Goal: Task Accomplishment & Management: Complete application form

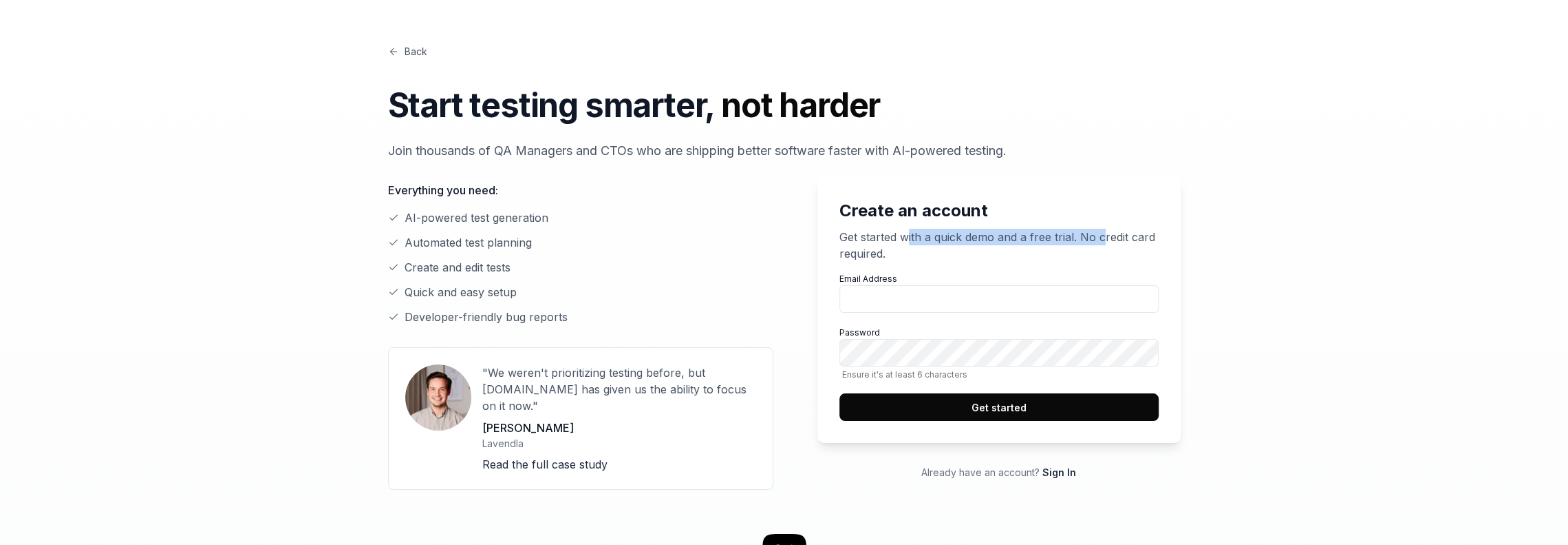
drag, startPoint x: 905, startPoint y: 238, endPoint x: 1106, endPoint y: 238, distance: 201.0
click at [1106, 238] on p "Get started with a quick demo and a free trial. No credit card required." at bounding box center [999, 245] width 319 height 33
click at [861, 231] on p "Get started with a quick demo and a free trial. No credit card required." at bounding box center [999, 245] width 319 height 33
drag, startPoint x: 925, startPoint y: 242, endPoint x: 1107, endPoint y: 240, distance: 182.0
click at [1107, 240] on p "Get started with a quick demo and a free trial. No credit card required." at bounding box center [999, 245] width 319 height 33
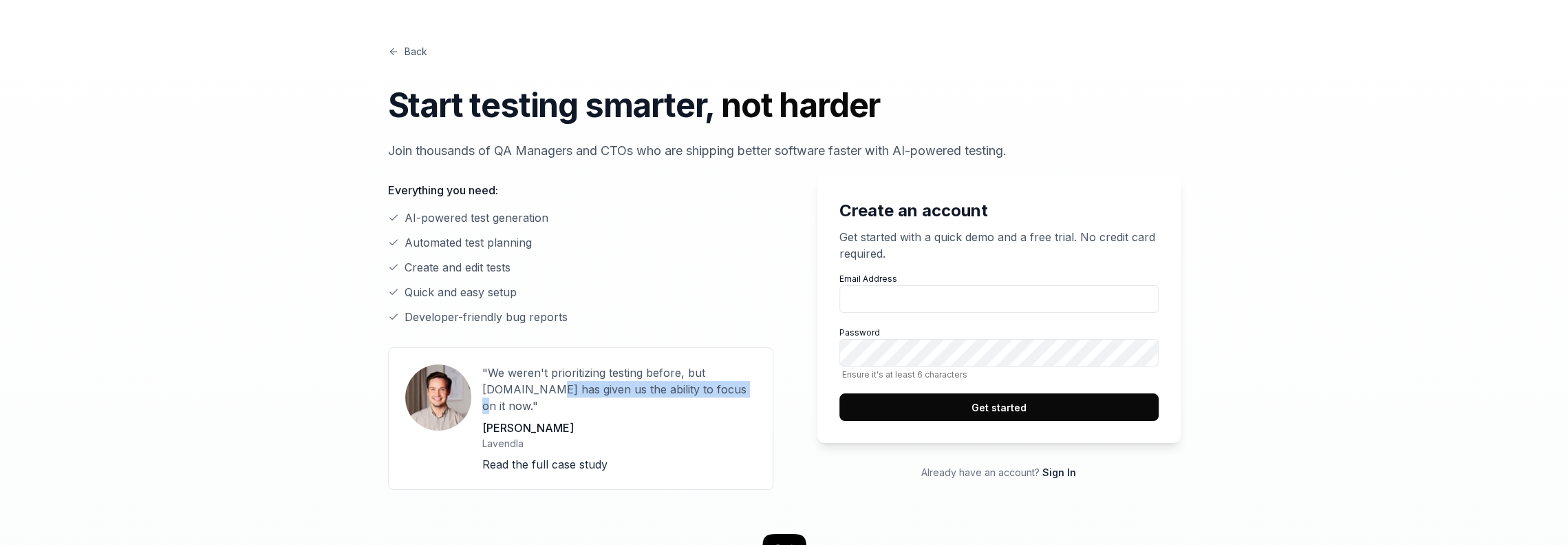
drag, startPoint x: 501, startPoint y: 389, endPoint x: 681, endPoint y: 393, distance: 180.0
click at [681, 393] on p ""We weren't prioritizing testing before, but QA.tech has given us the ability t…" at bounding box center [620, 389] width 274 height 50
drag, startPoint x: 430, startPoint y: 269, endPoint x: 519, endPoint y: 270, distance: 89.0
click at [519, 270] on li "Create and edit tests" at bounding box center [580, 267] width 385 height 16
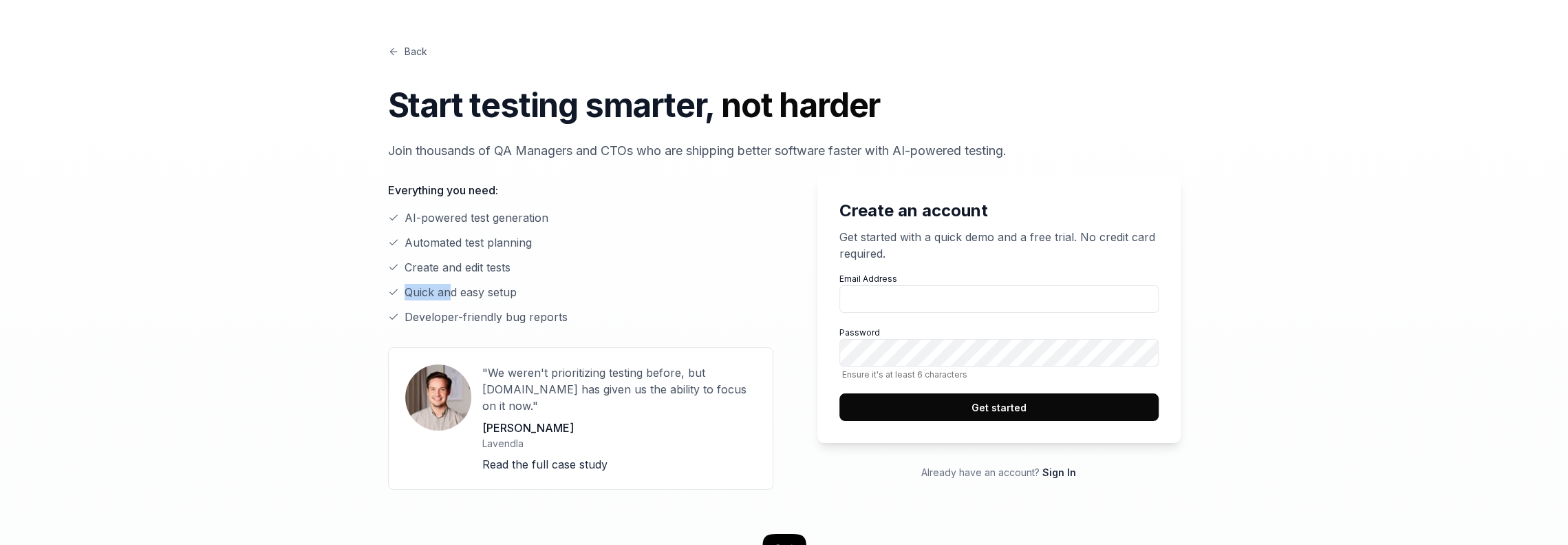
drag, startPoint x: 449, startPoint y: 294, endPoint x: 536, endPoint y: 292, distance: 87.0
click at [536, 292] on li "Quick and easy setup" at bounding box center [580, 292] width 385 height 16
click at [862, 303] on input "Email Address" at bounding box center [999, 299] width 319 height 28
type input "[EMAIL_ADDRESS][DOMAIN_NAME]"
click at [799, 357] on div "Create an account Get started with a quick demo and a free trial. No credit car…" at bounding box center [988, 332] width 385 height 314
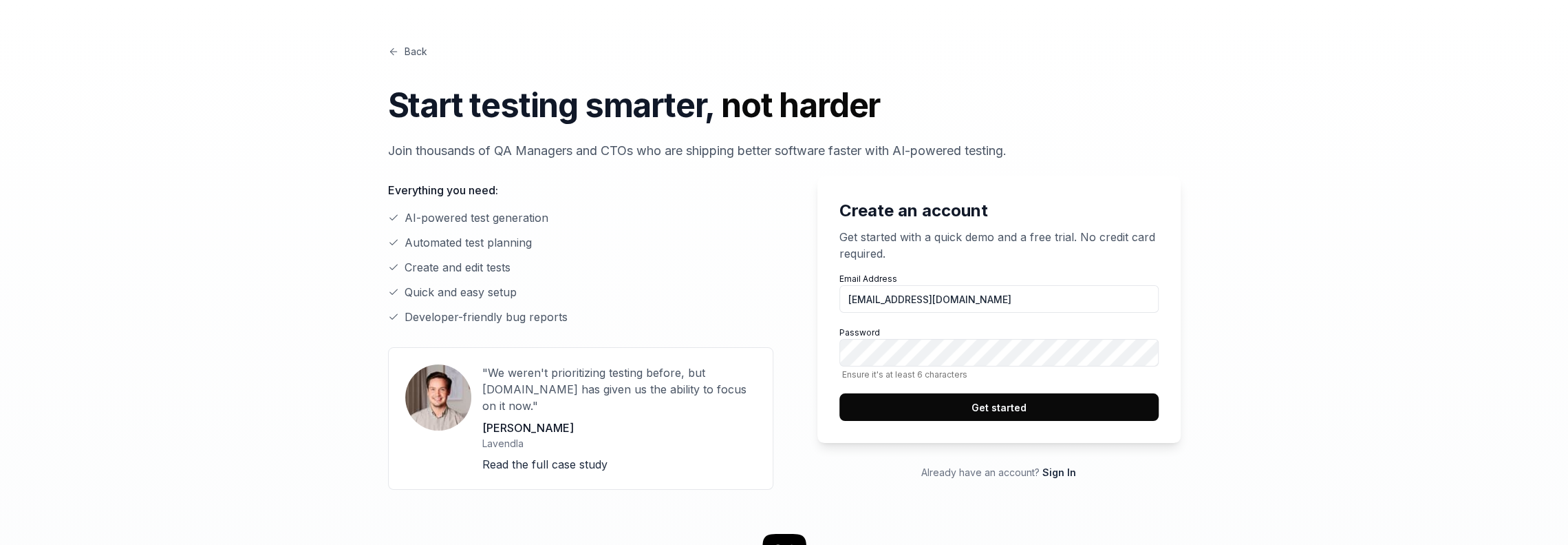
click at [972, 403] on button "Get started" at bounding box center [999, 407] width 319 height 28
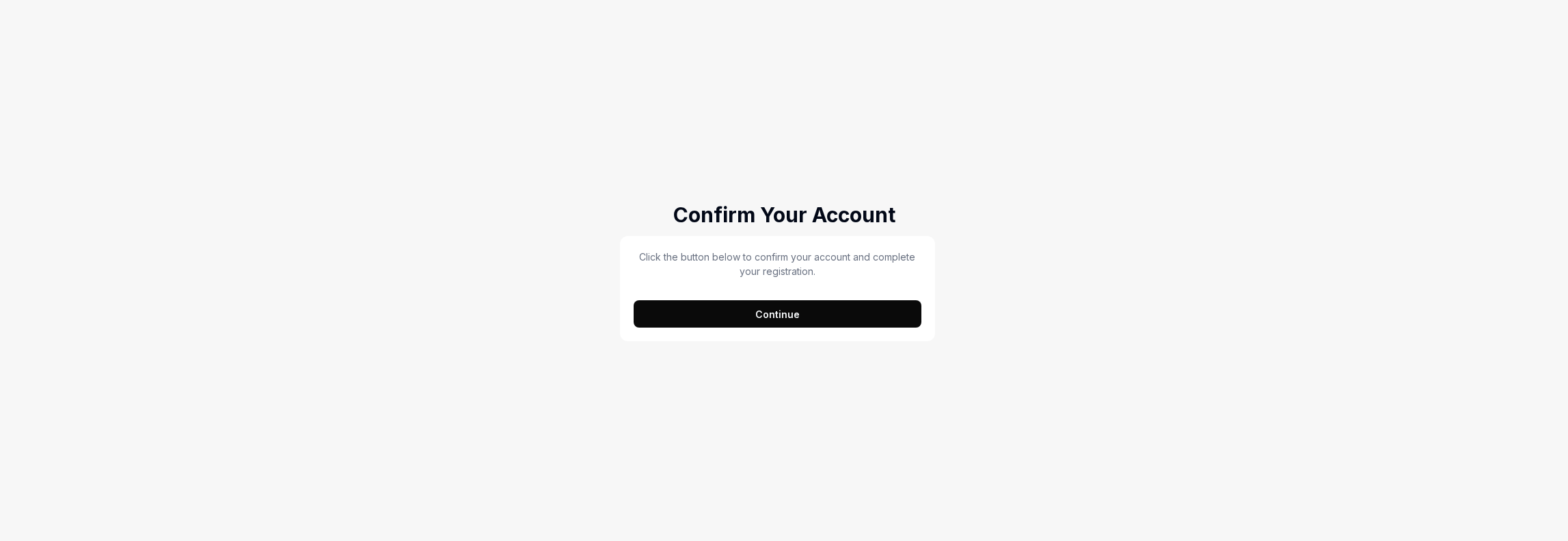
click at [808, 318] on button "Continue" at bounding box center [778, 314] width 288 height 27
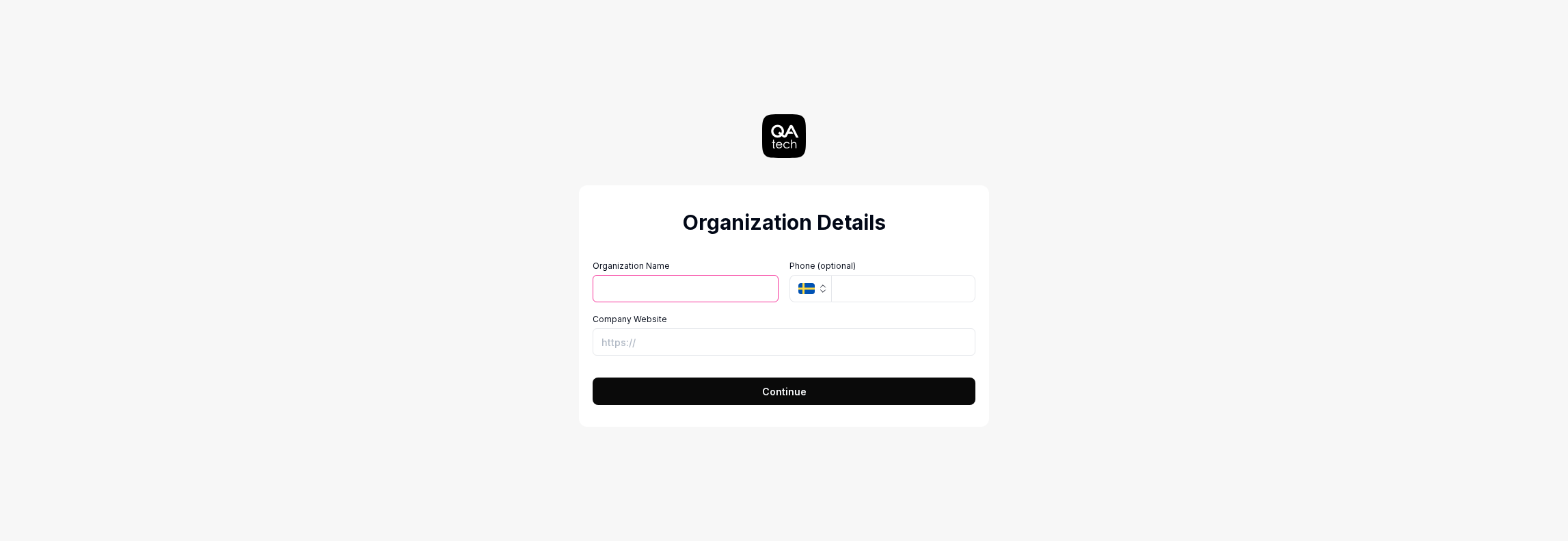
click at [625, 290] on input "Organization Name" at bounding box center [686, 289] width 186 height 27
type input "LF"
click at [869, 290] on input "tel" at bounding box center [903, 289] width 144 height 27
type input "[PHONE_NUMBER]"
click at [646, 340] on input "Company Website" at bounding box center [784, 342] width 382 height 27
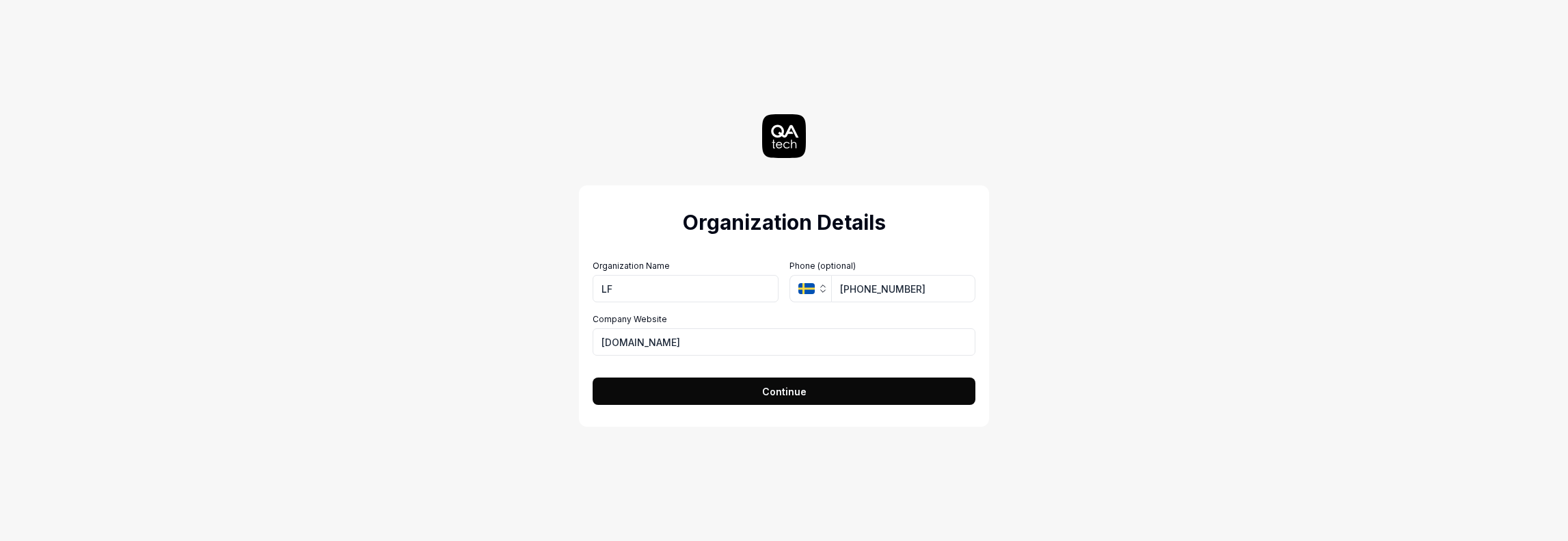
type input "[URL][DOMAIN_NAME]"
click at [831, 400] on button "Continue" at bounding box center [784, 391] width 382 height 27
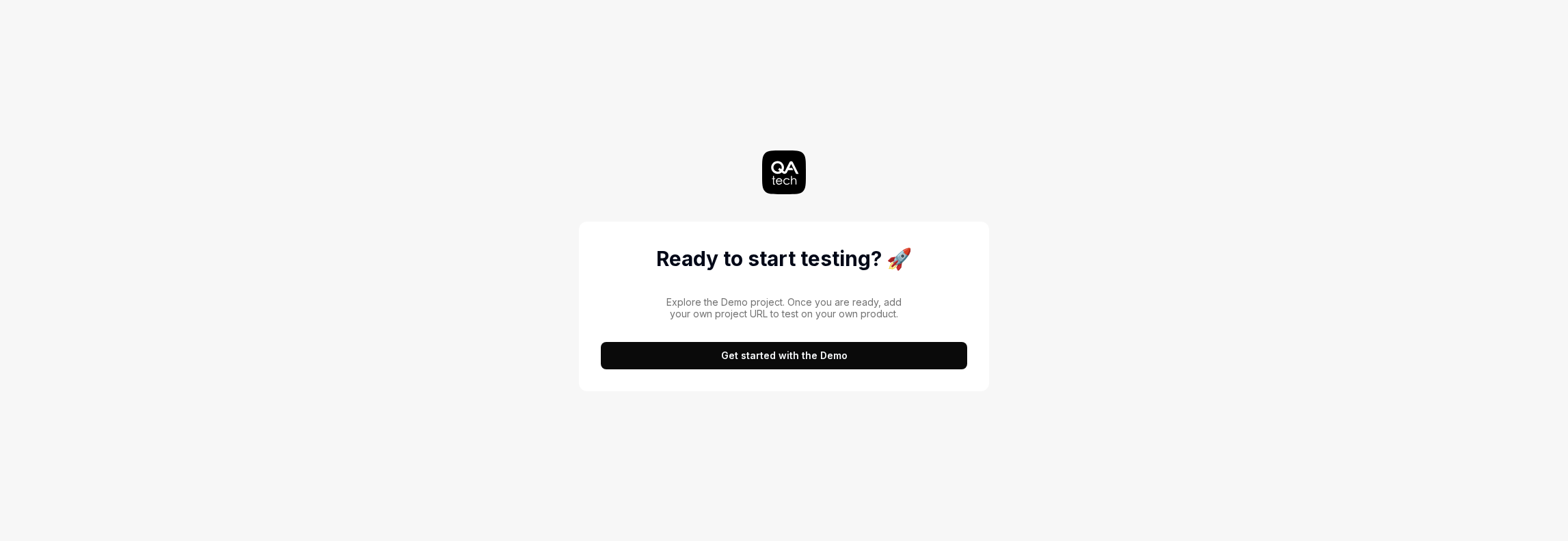
click at [790, 354] on button "Get started with the Demo" at bounding box center [784, 356] width 366 height 27
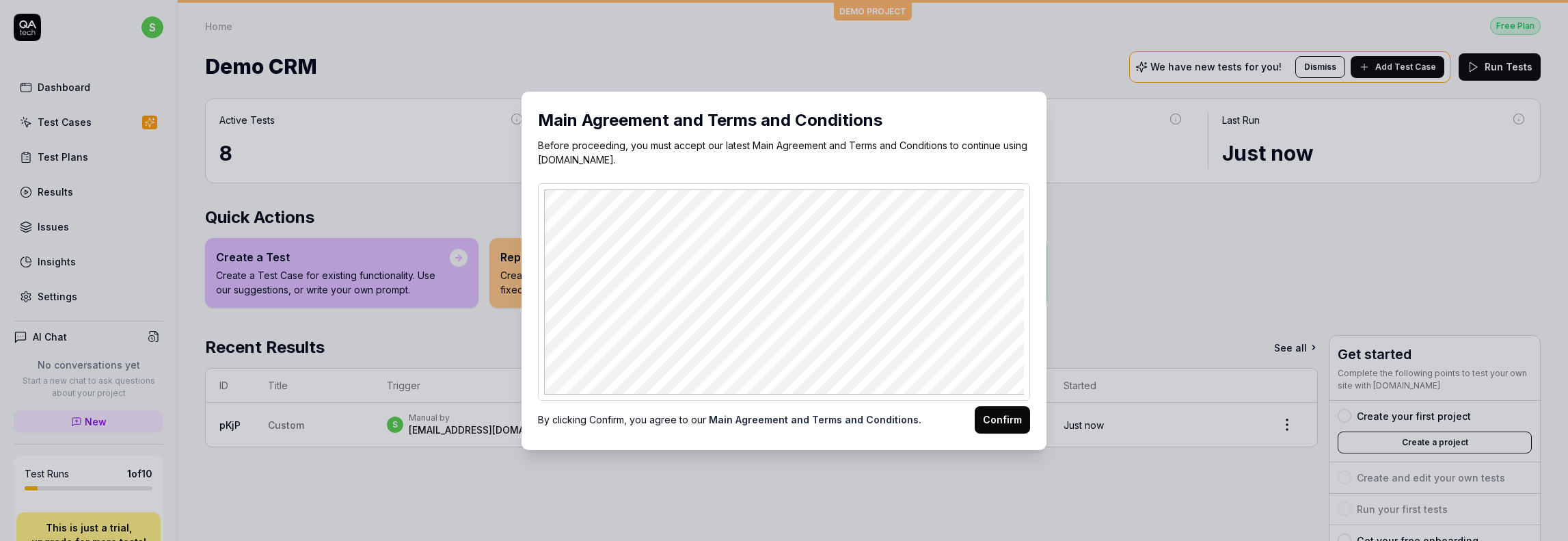
click at [1001, 416] on button "Confirm" at bounding box center [1002, 420] width 55 height 27
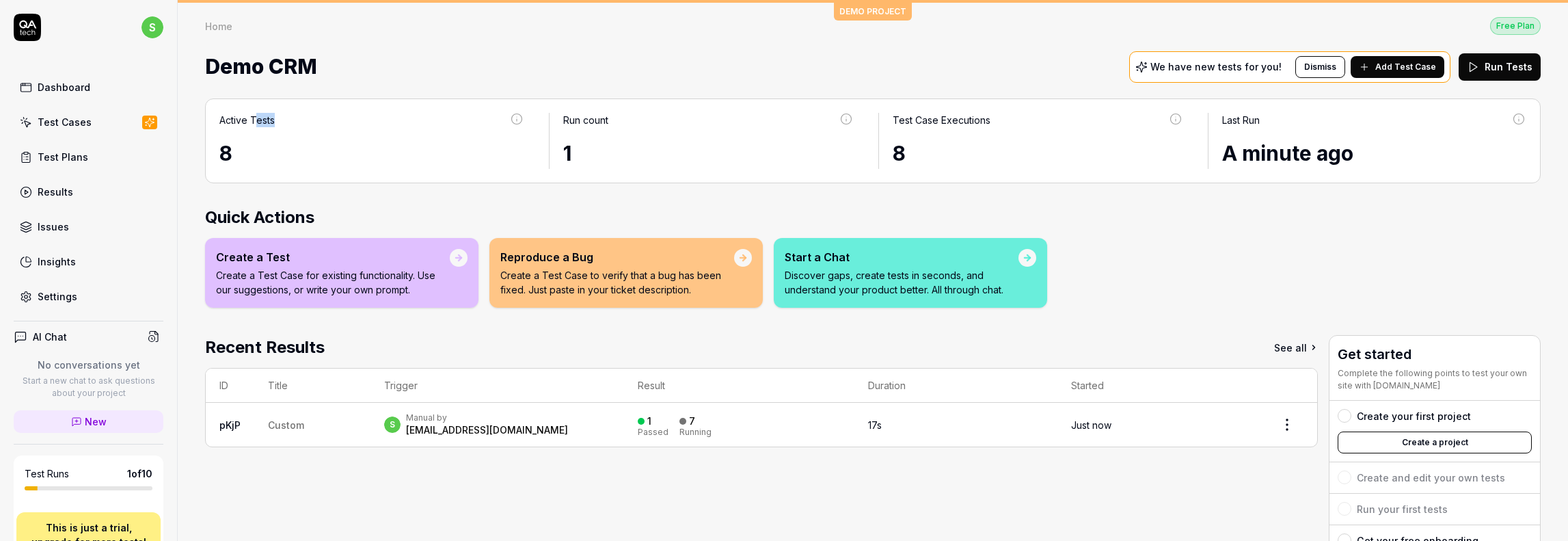
drag, startPoint x: 254, startPoint y: 121, endPoint x: 306, endPoint y: 121, distance: 52.0
click at [306, 121] on div "Active Tests" at bounding box center [371, 125] width 305 height 25
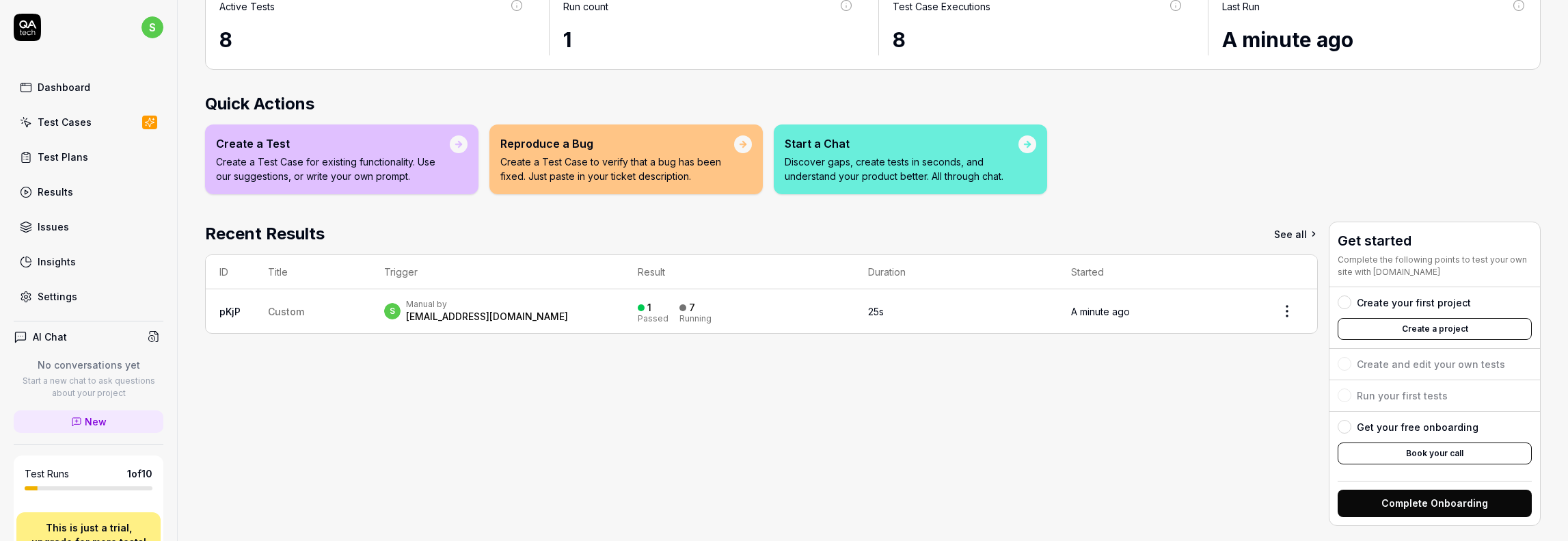
scroll to position [122, 0]
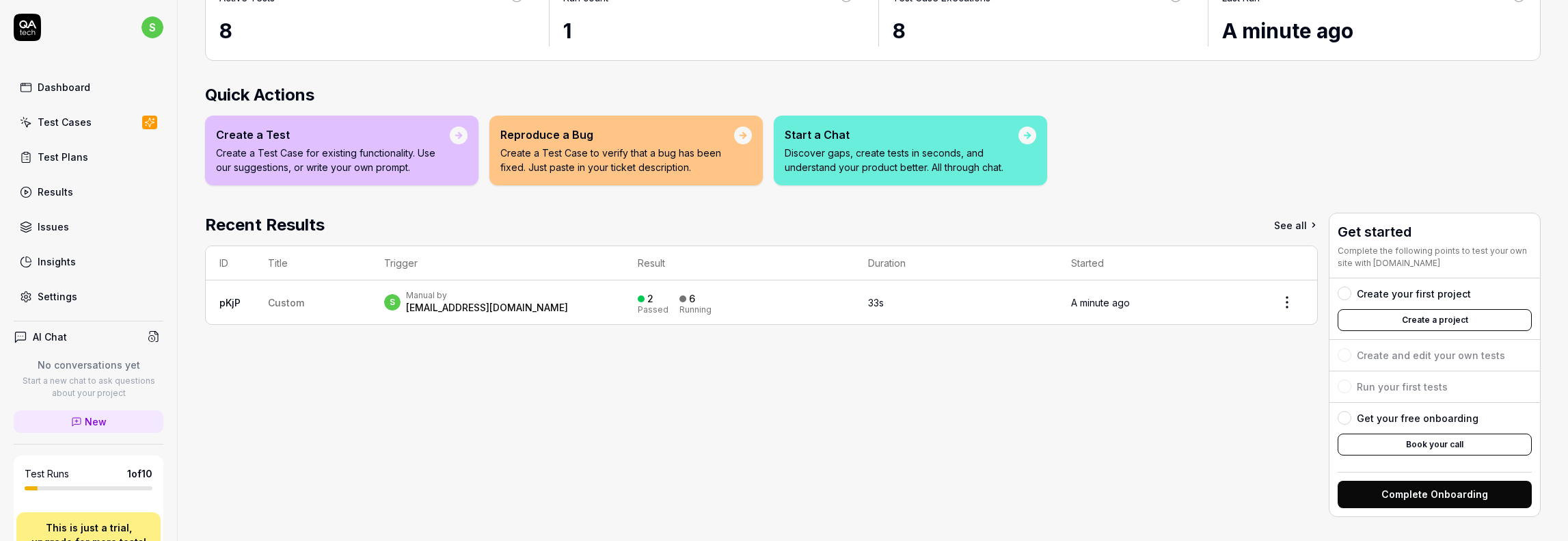
click at [1275, 299] on html "s Dashboard Test Cases Test Plans Results Issues Insights Settings AI Chat No c…" at bounding box center [784, 270] width 1568 height 541
click at [1191, 299] on html "s Dashboard Test Cases Test Plans Results Issues Insights Settings AI Chat No c…" at bounding box center [784, 270] width 1568 height 541
click at [1134, 304] on td "A minute ago" at bounding box center [1157, 302] width 200 height 44
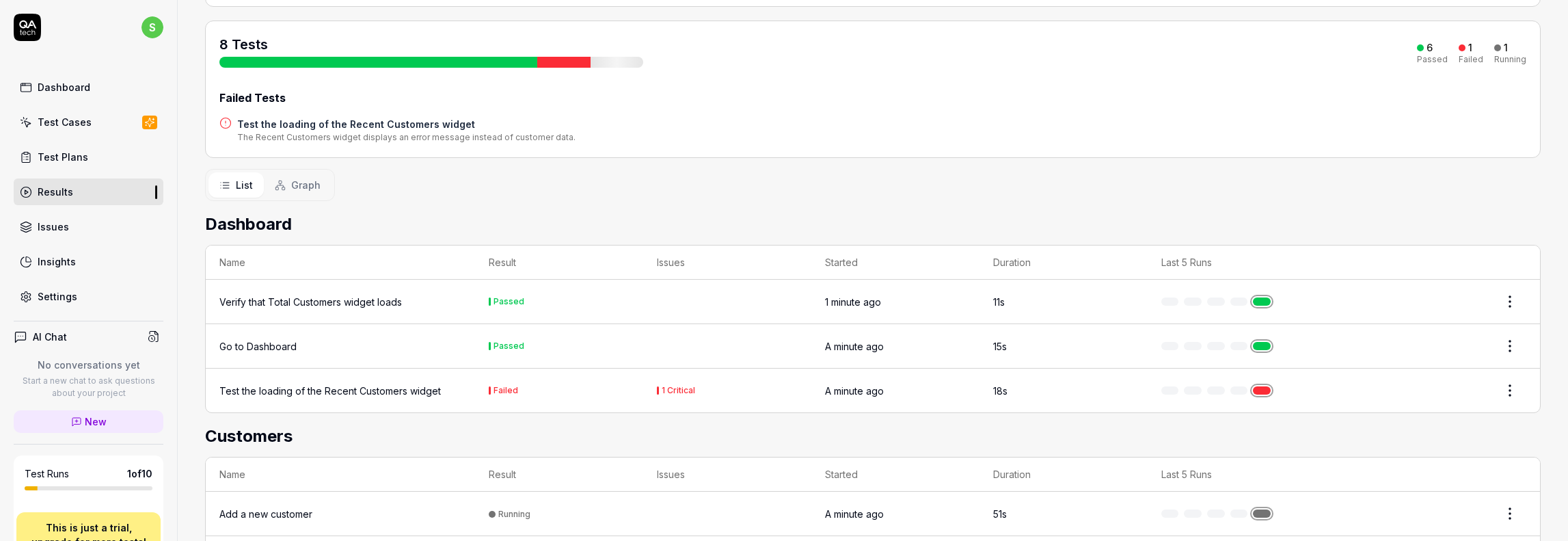
scroll to position [285, 0]
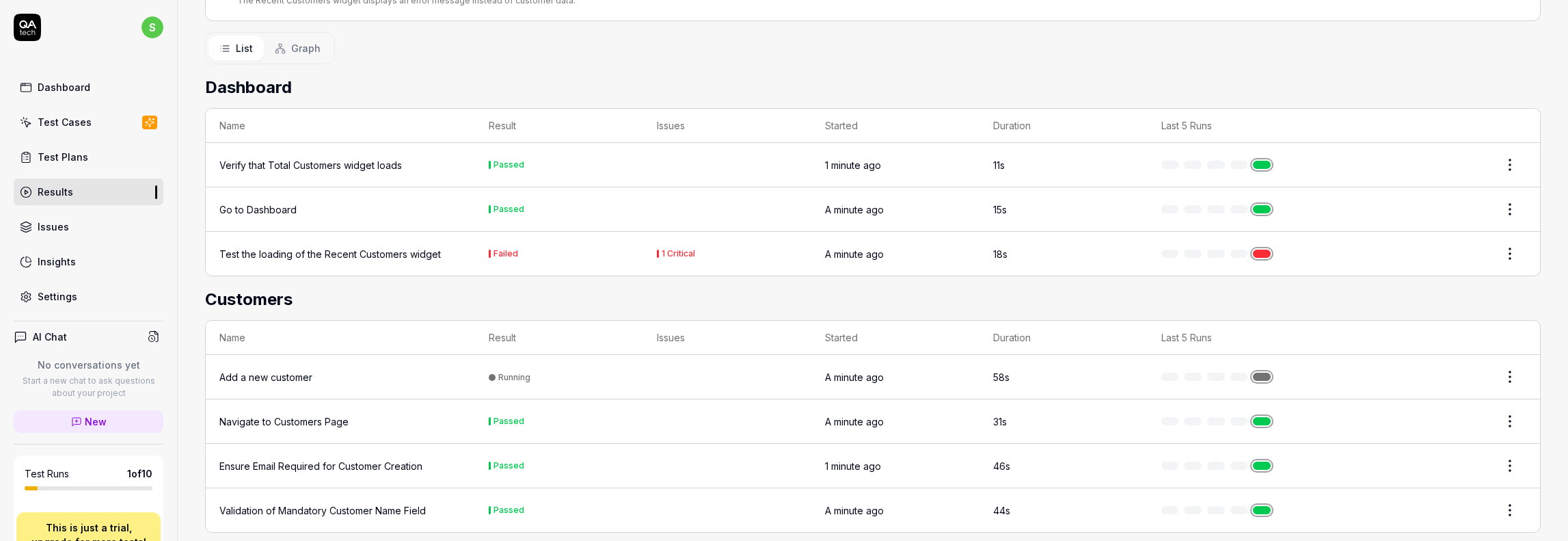
click at [361, 252] on div "Test the loading of the Recent Customers widget" at bounding box center [330, 254] width 222 height 15
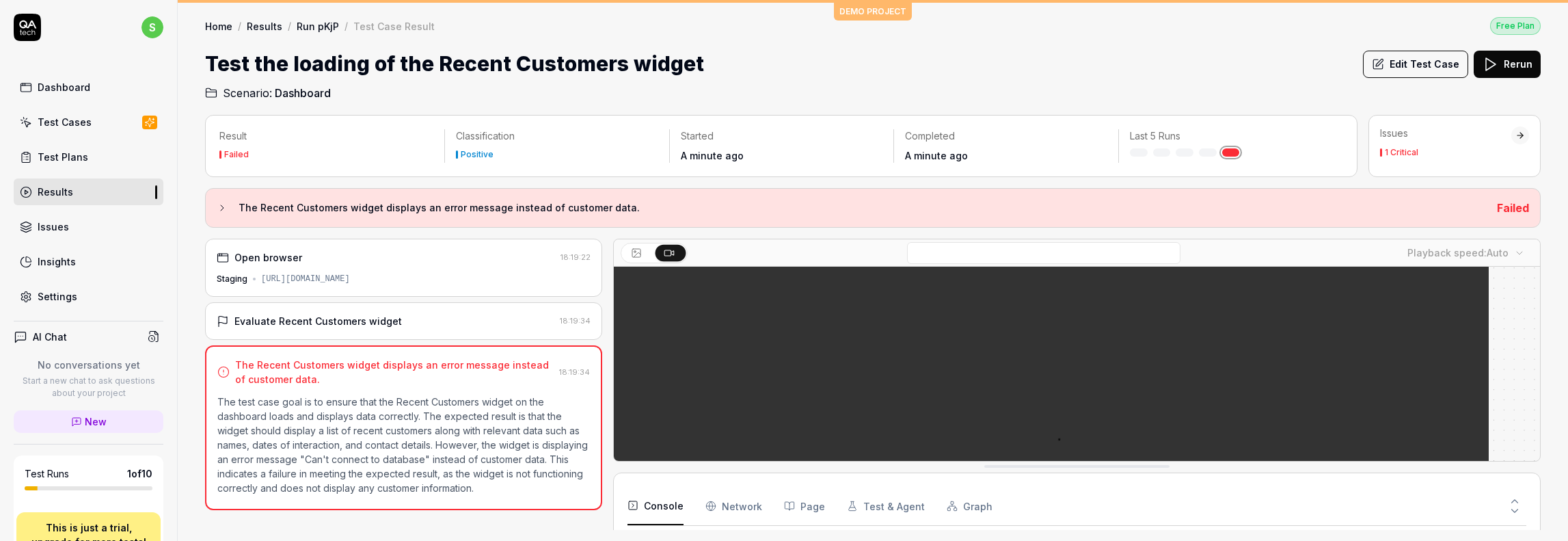
scroll to position [8, 0]
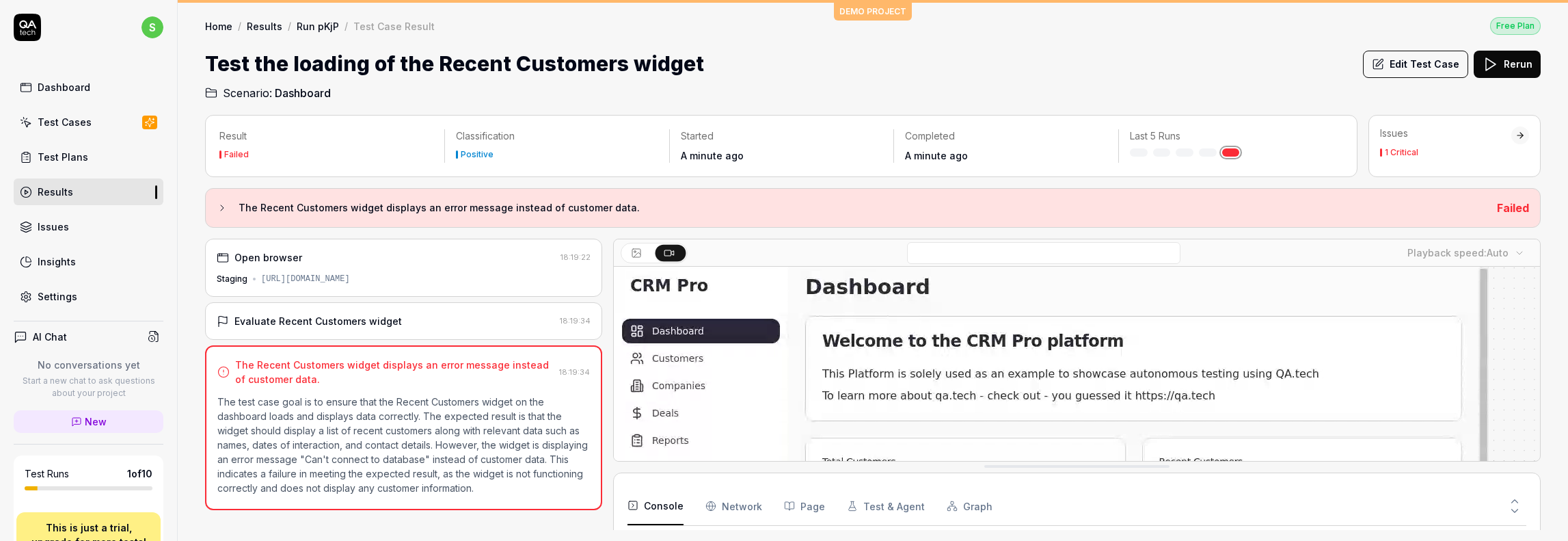
click at [296, 263] on div "Open browser 18:19:22 Staging [URL][DOMAIN_NAME]" at bounding box center [404, 268] width 397 height 58
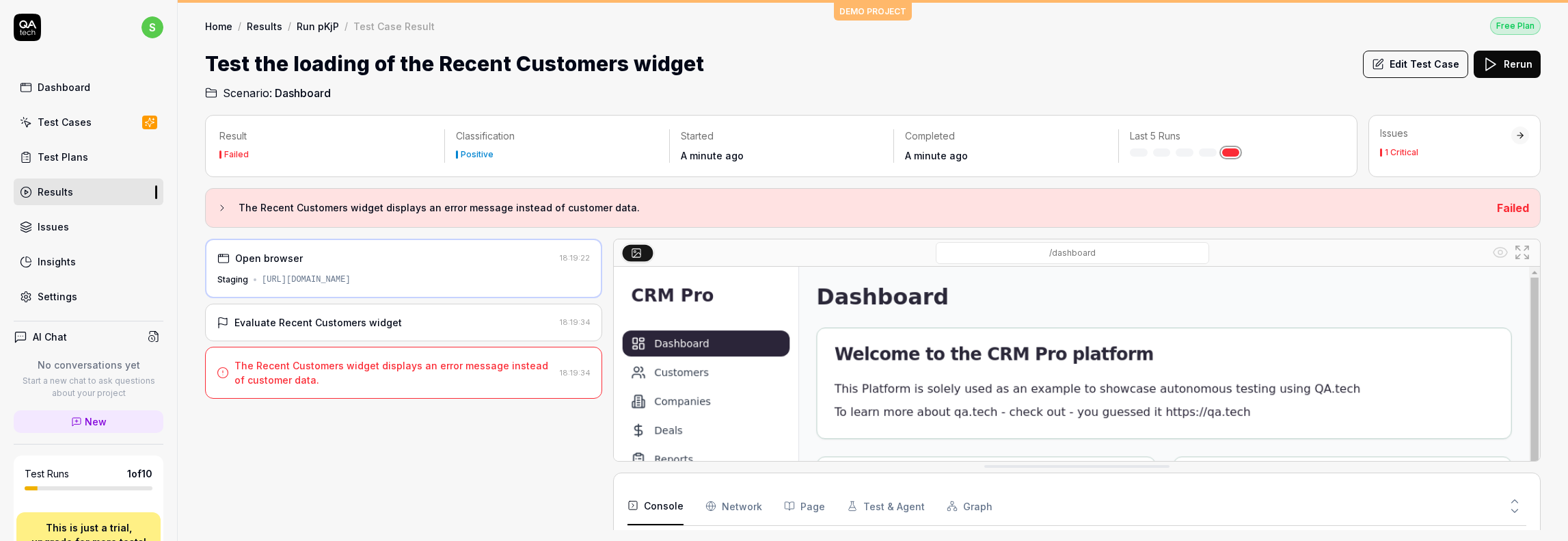
click at [281, 254] on div "Open browser" at bounding box center [269, 258] width 68 height 15
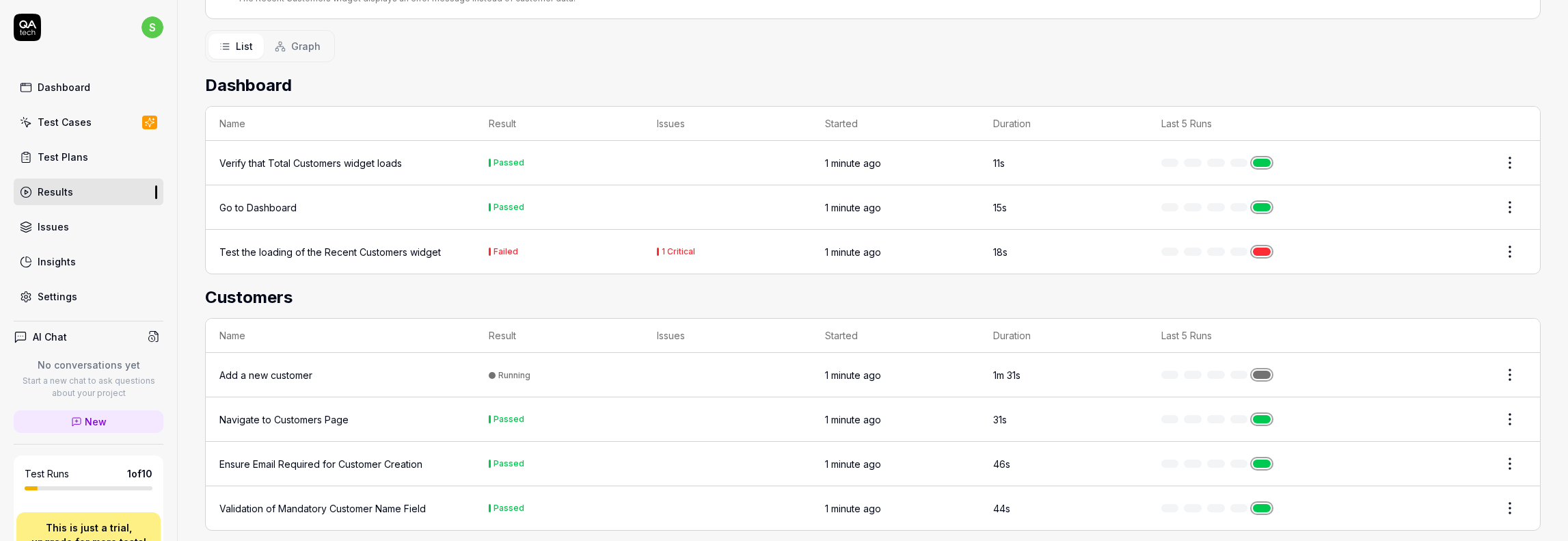
scroll to position [216, 0]
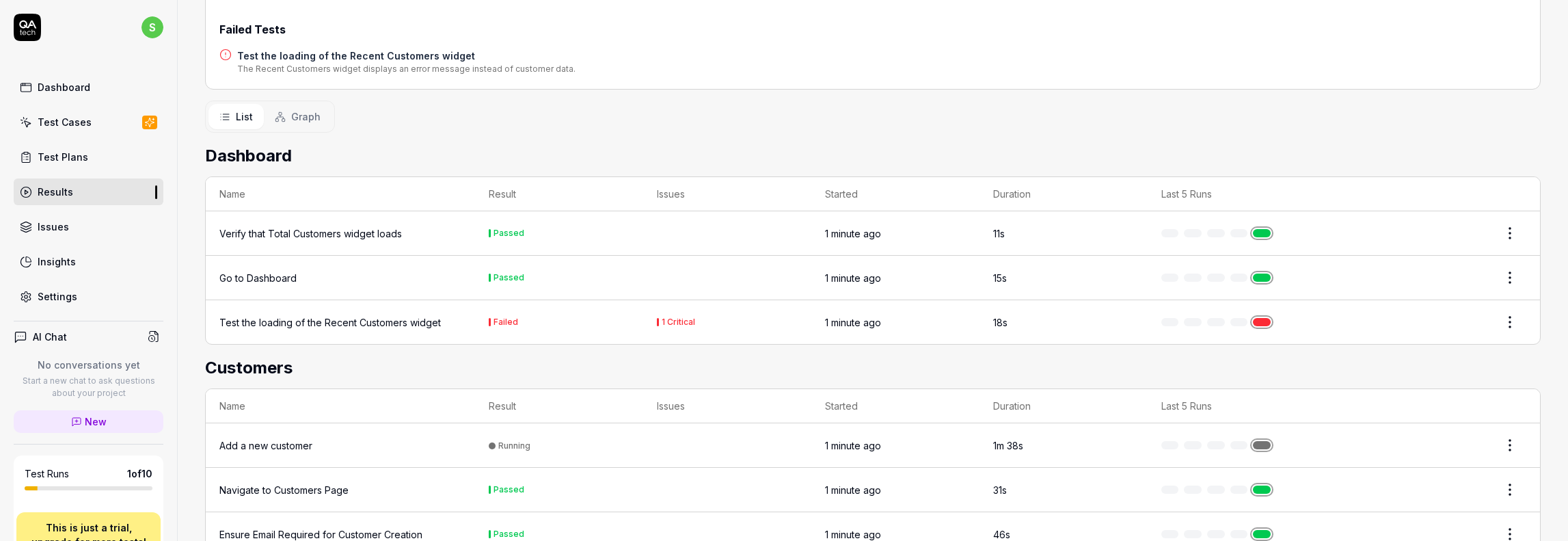
click at [1500, 319] on html "s Dashboard Test Cases Test Plans Results Issues Insights Settings AI Chat No c…" at bounding box center [784, 270] width 1568 height 541
click at [492, 333] on html "s Dashboard Test Cases Test Plans Results Issues Insights Settings AI Chat No c…" at bounding box center [784, 270] width 1568 height 541
click at [288, 322] on div "Test the loading of the Recent Customers widget" at bounding box center [330, 323] width 222 height 15
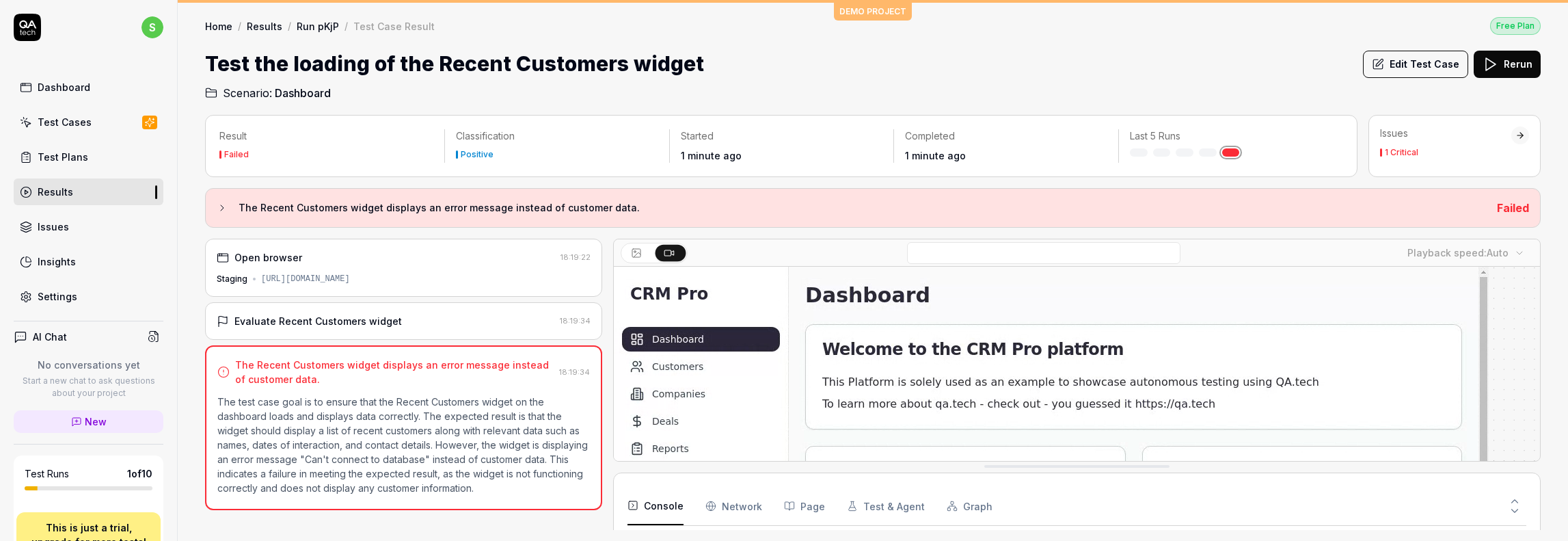
click at [415, 413] on p "The test case goal is to ensure that the Recent Customers widget on the dashboa…" at bounding box center [404, 445] width 373 height 100
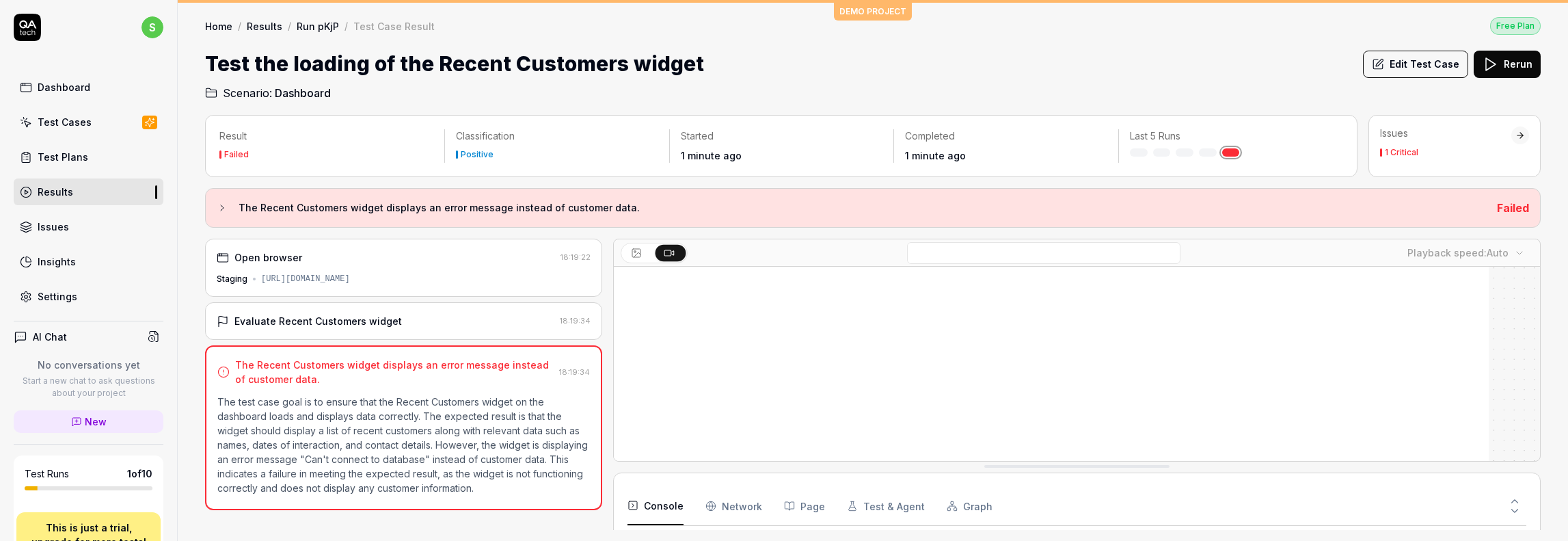
scroll to position [69, 0]
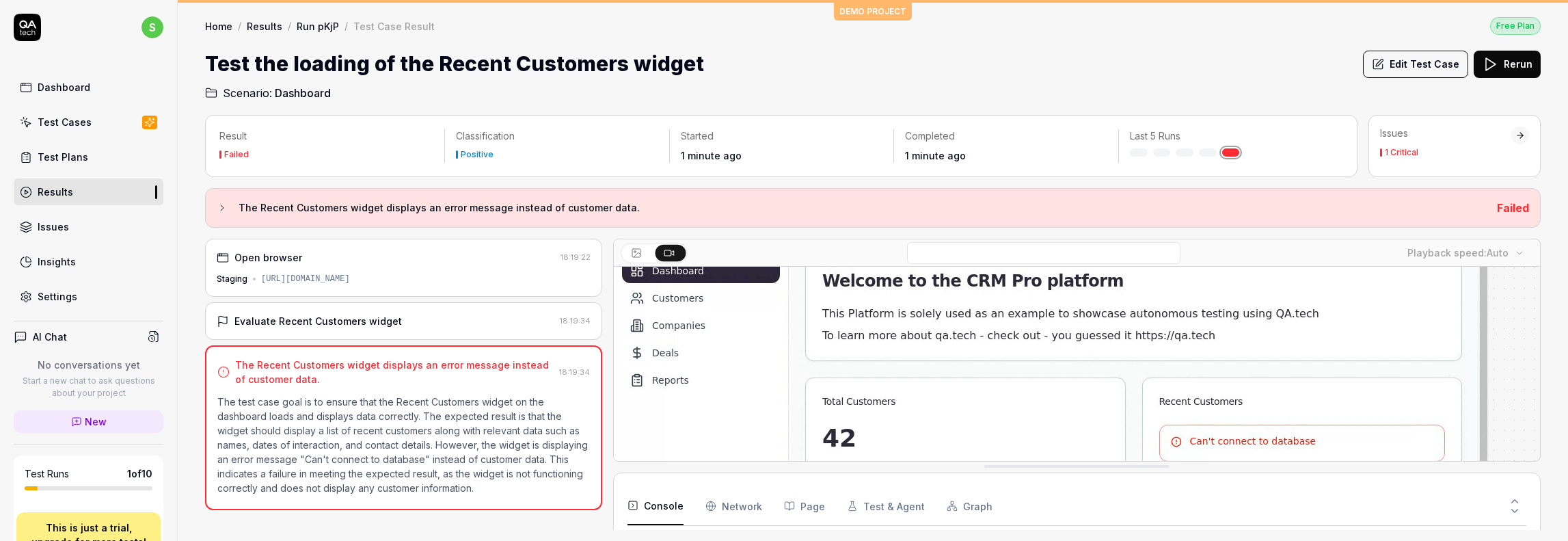
click at [261, 425] on p "The test case goal is to ensure that the Recent Customers widget on the dashboa…" at bounding box center [404, 445] width 373 height 100
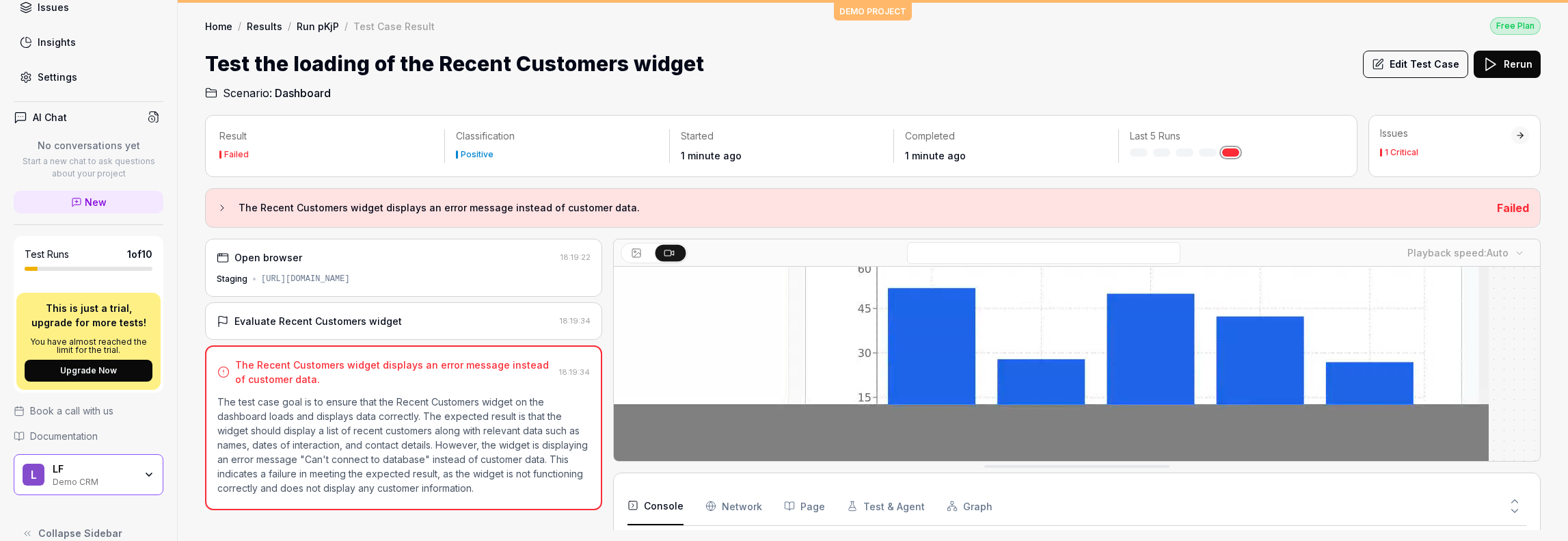
scroll to position [236, 0]
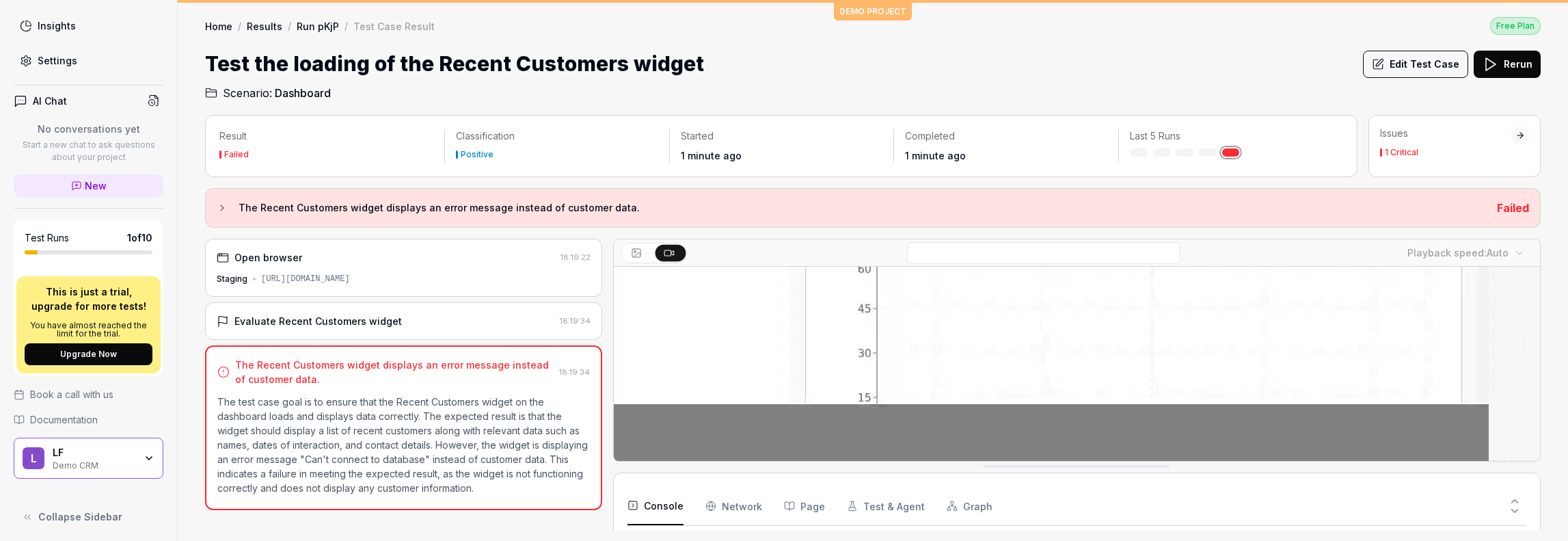
click at [269, 509] on div "Open browser 18:19:22 Staging [URL][DOMAIN_NAME] Evaluate Recent Customers widg…" at bounding box center [404, 384] width 397 height 291
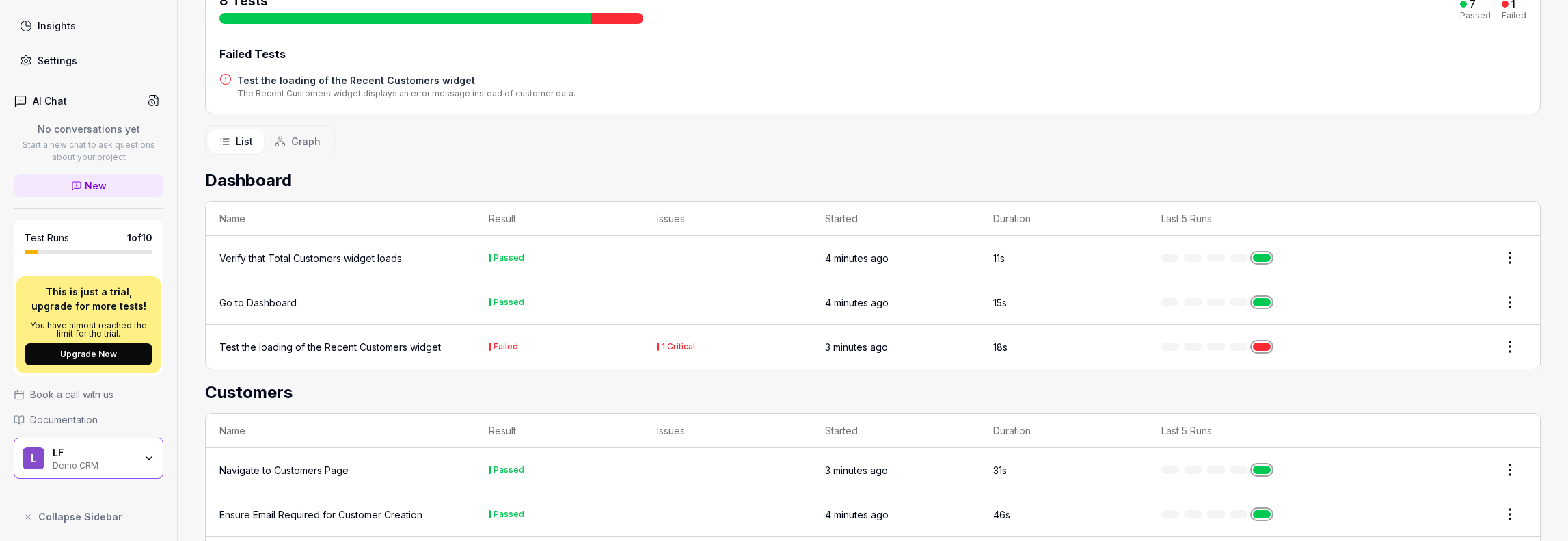
scroll to position [205, 0]
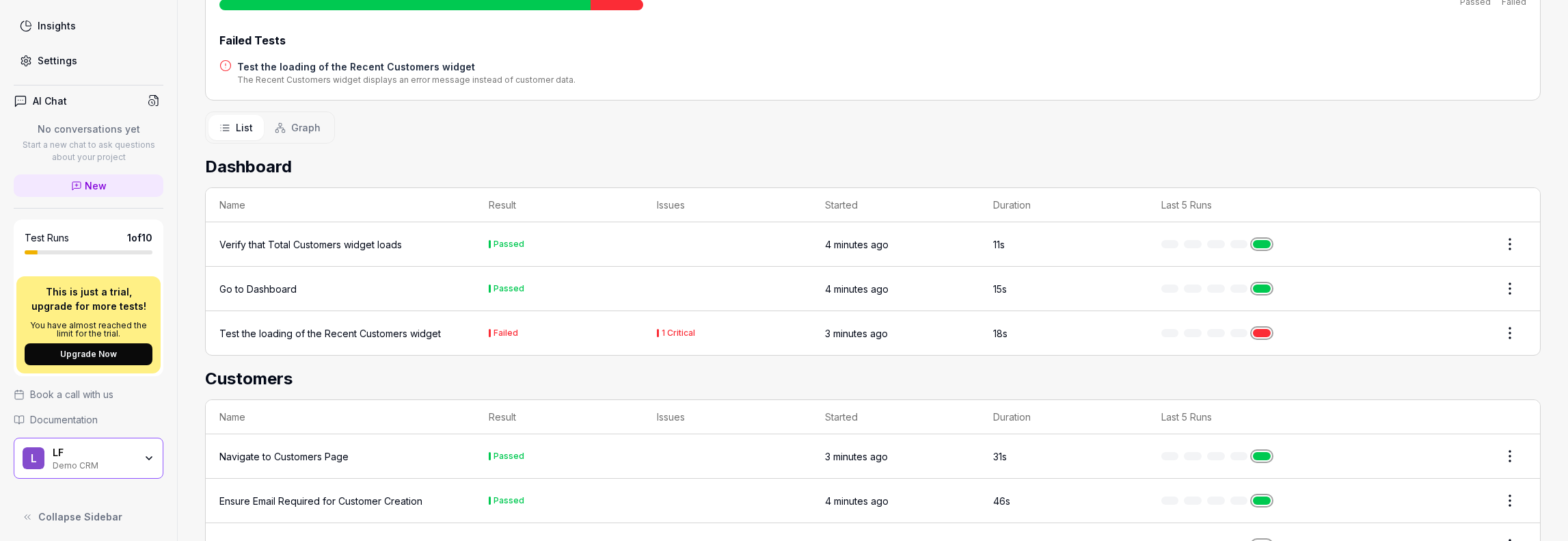
click at [639, 344] on td "Failed" at bounding box center [559, 333] width 168 height 44
click at [1231, 329] on div at bounding box center [1259, 333] width 197 height 8
click at [243, 333] on div "Test the loading of the Recent Customers widget" at bounding box center [330, 333] width 222 height 15
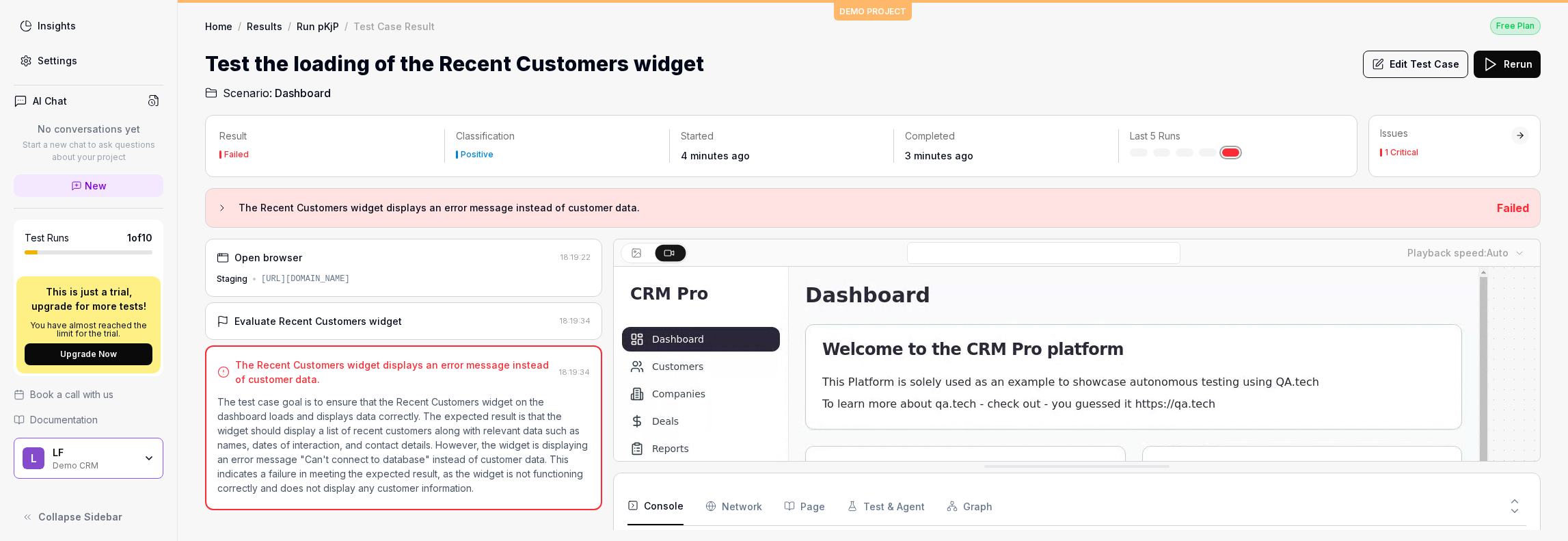
click at [259, 320] on div "Evaluate Recent Customers widget" at bounding box center [318, 321] width 167 height 15
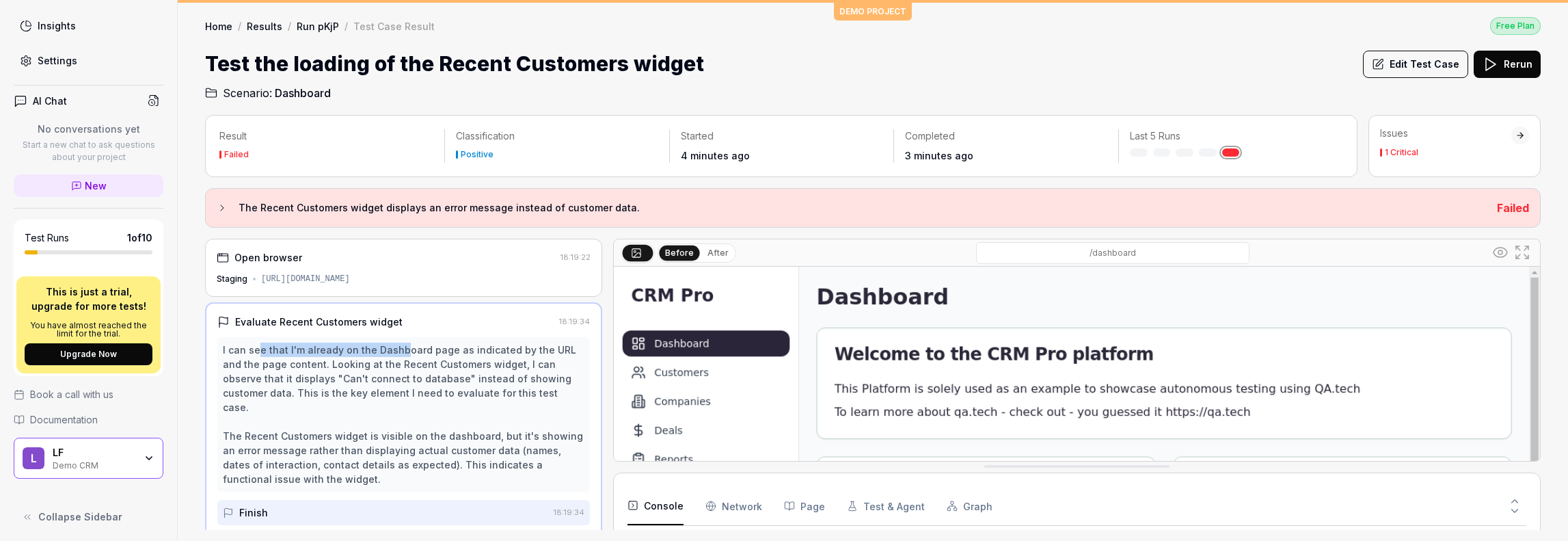
drag, startPoint x: 257, startPoint y: 348, endPoint x: 398, endPoint y: 347, distance: 141.0
click at [398, 347] on div "I can see that I'm already on the Dashboard page as indicated by the URL and th…" at bounding box center [404, 415] width 361 height 144
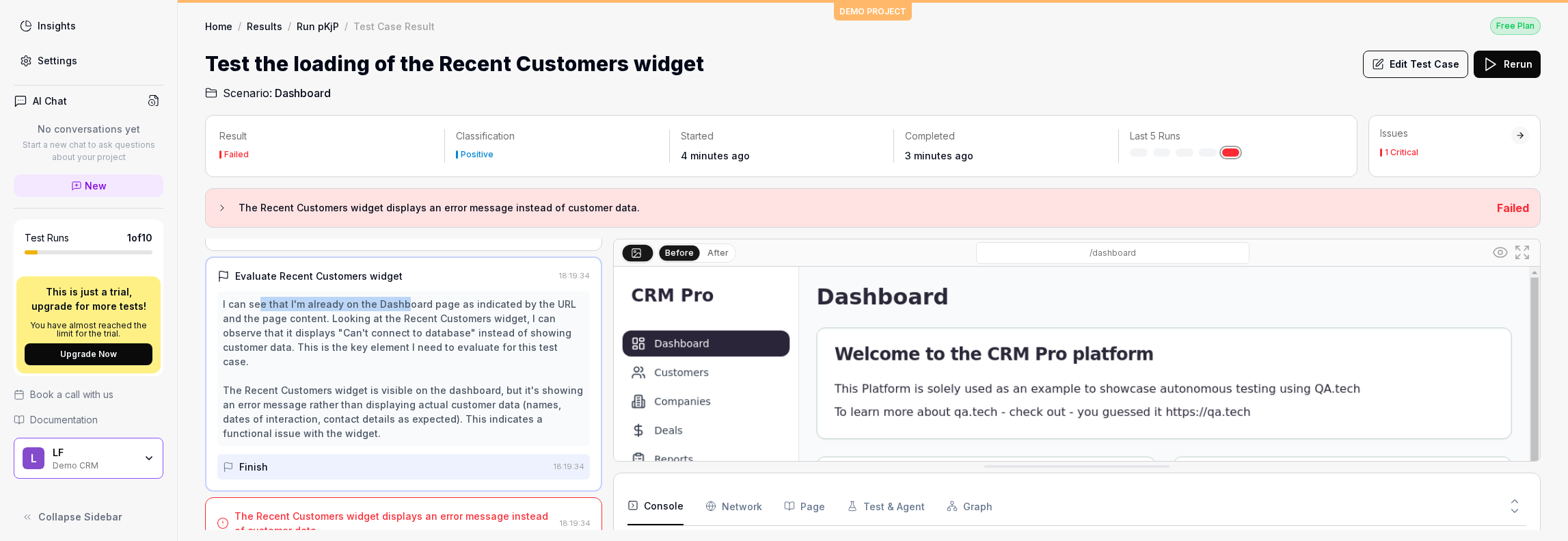
scroll to position [47, 0]
click at [245, 458] on div "Finish" at bounding box center [254, 465] width 29 height 15
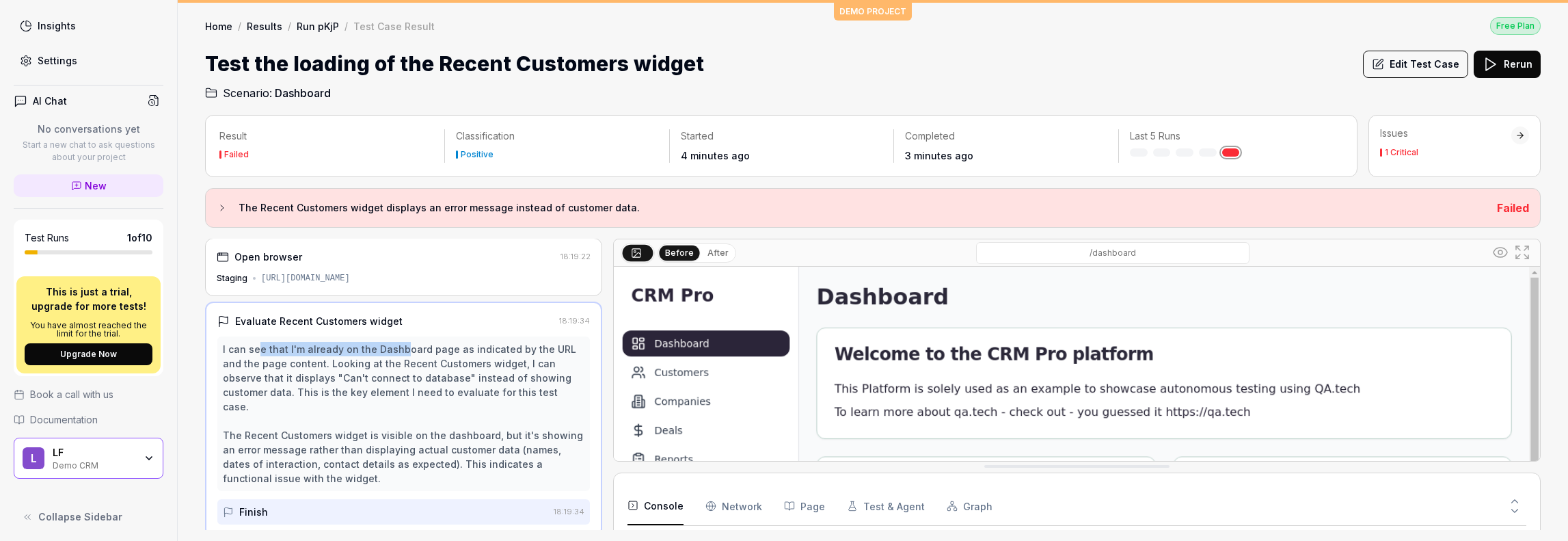
scroll to position [0, 0]
click at [1484, 163] on div "Issues 1 Critical" at bounding box center [1454, 146] width 172 height 62
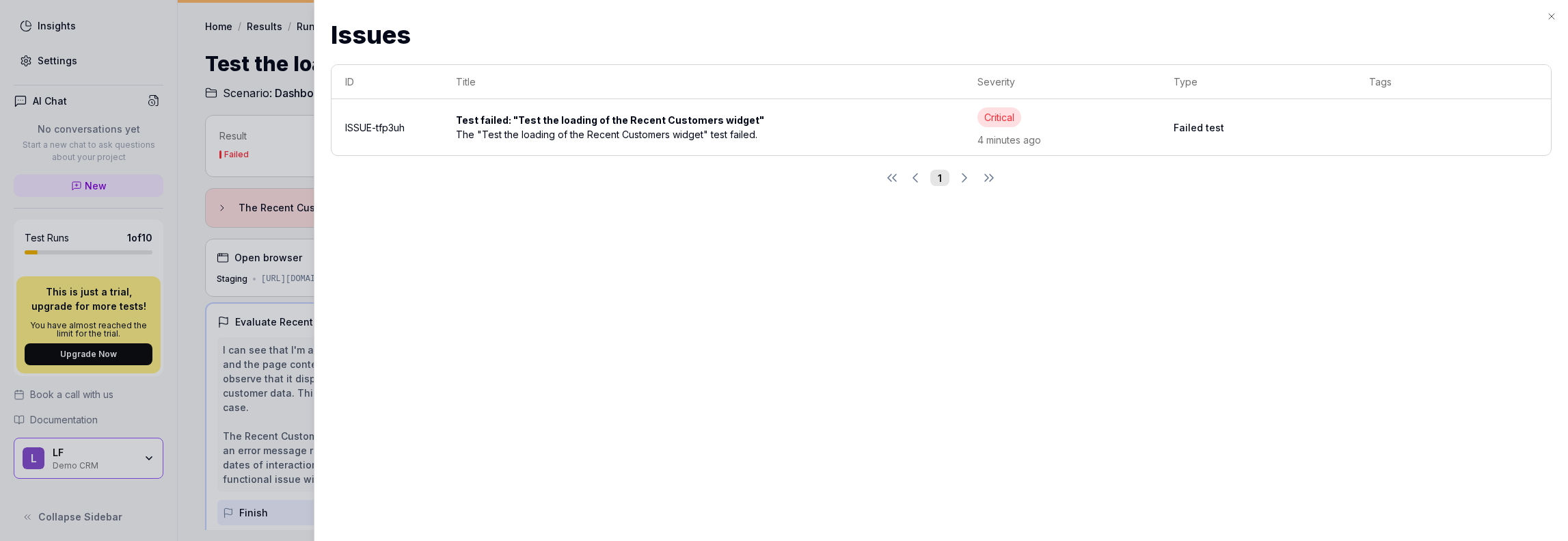
click at [1553, 6] on div "Issues Issues ID Title Severity Type Tags ISSUE-tfp3uh Test failed: "Test the l…" at bounding box center [940, 270] width 1254 height 541
click at [1553, 11] on icon "button" at bounding box center [1552, 17] width 11 height 11
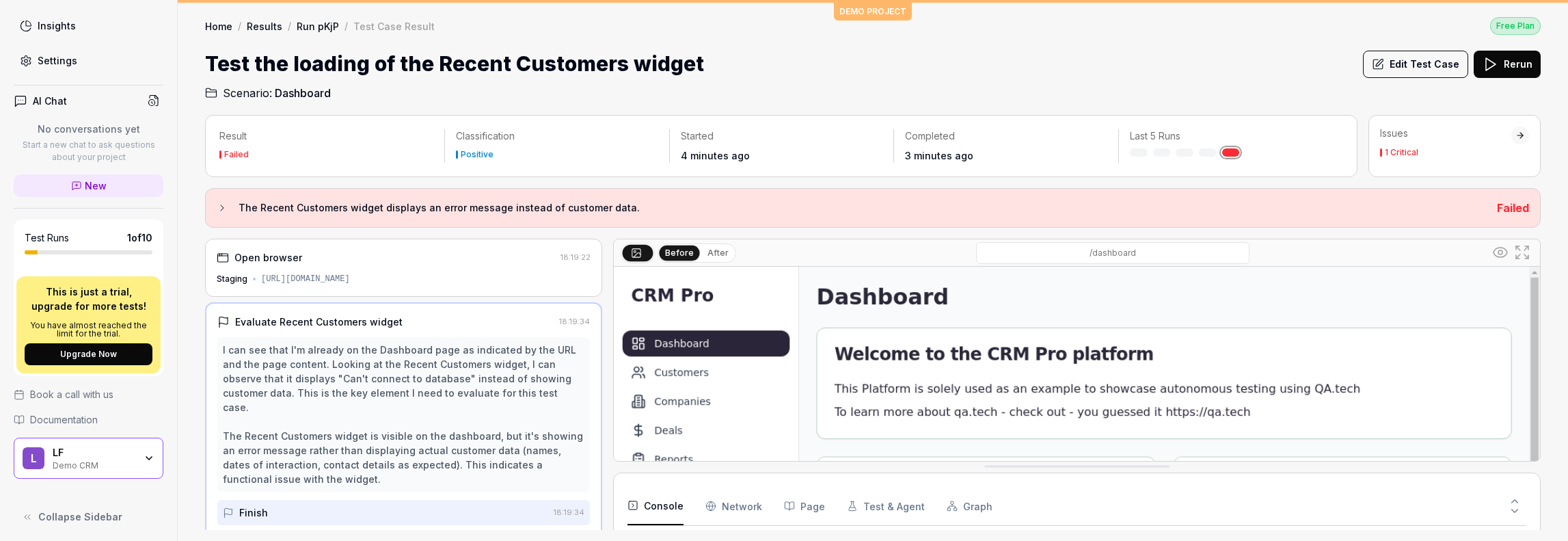
click at [136, 463] on div "L LF Demo CRM" at bounding box center [88, 458] width 150 height 41
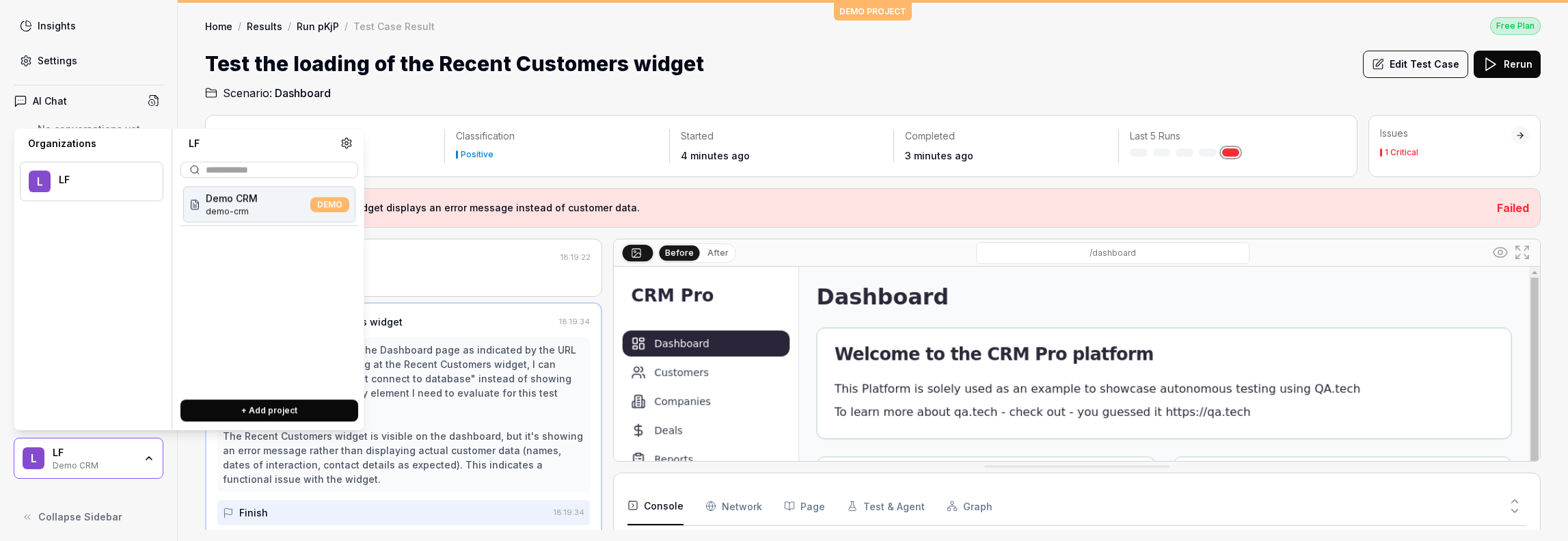
click at [136, 463] on div "L LF Demo CRM" at bounding box center [88, 458] width 150 height 41
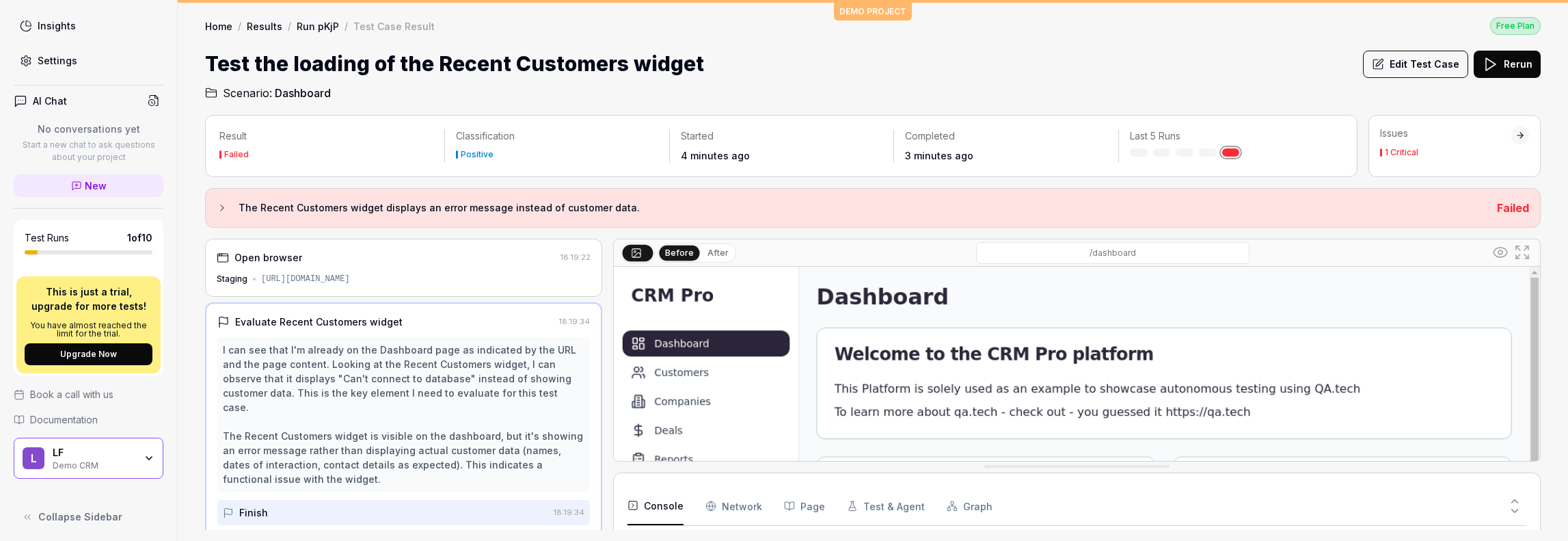
click at [59, 23] on div "Insights" at bounding box center [56, 26] width 38 height 15
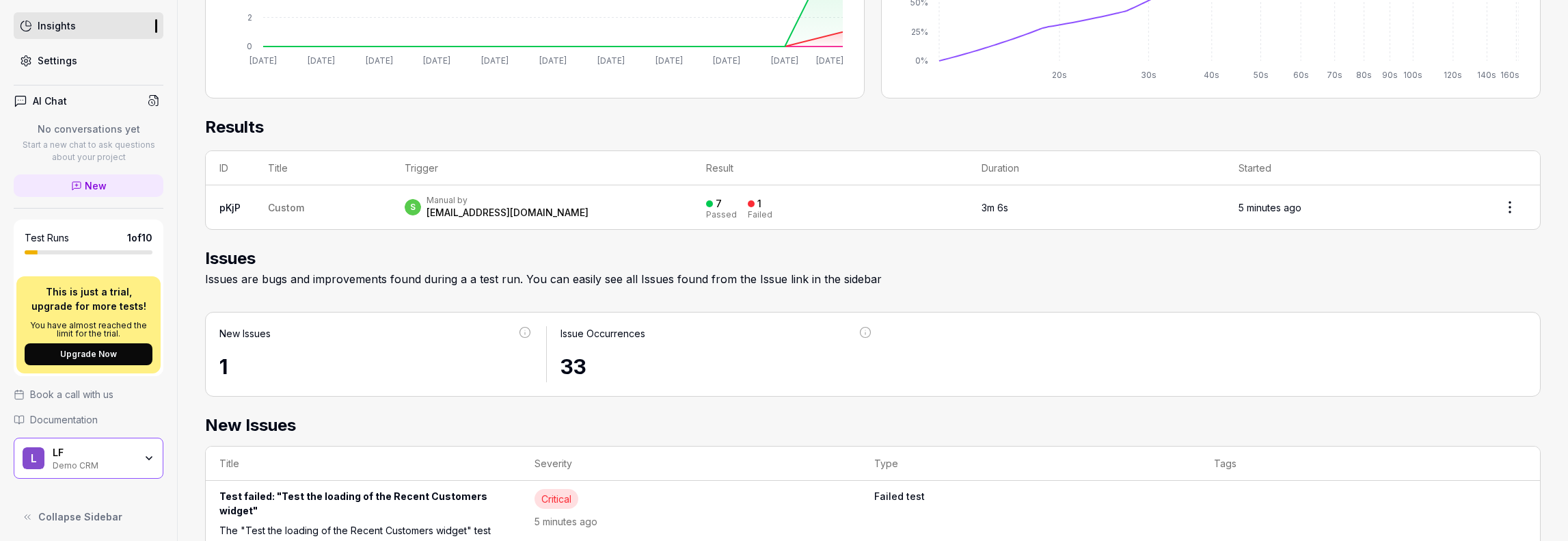
scroll to position [362, 0]
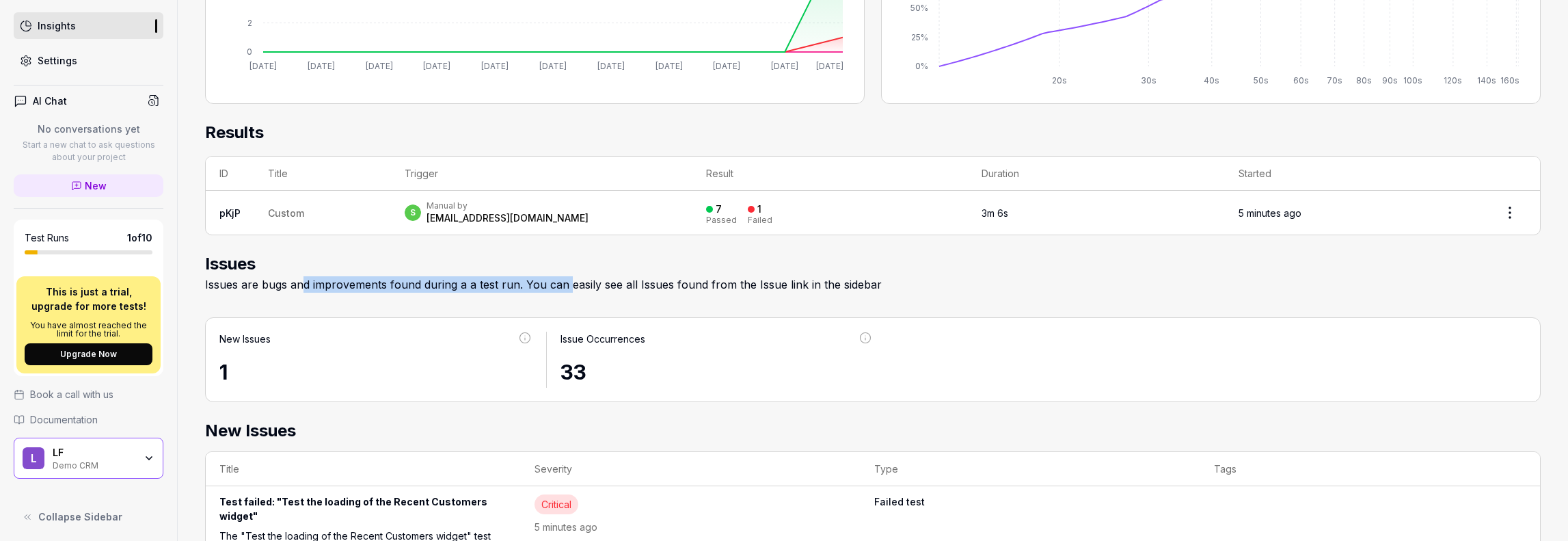
drag, startPoint x: 302, startPoint y: 290, endPoint x: 565, endPoint y: 285, distance: 263.0
click at [565, 285] on div "Issues are bugs and improvements found during a a test run. You can easily see …" at bounding box center [873, 285] width 1336 height 16
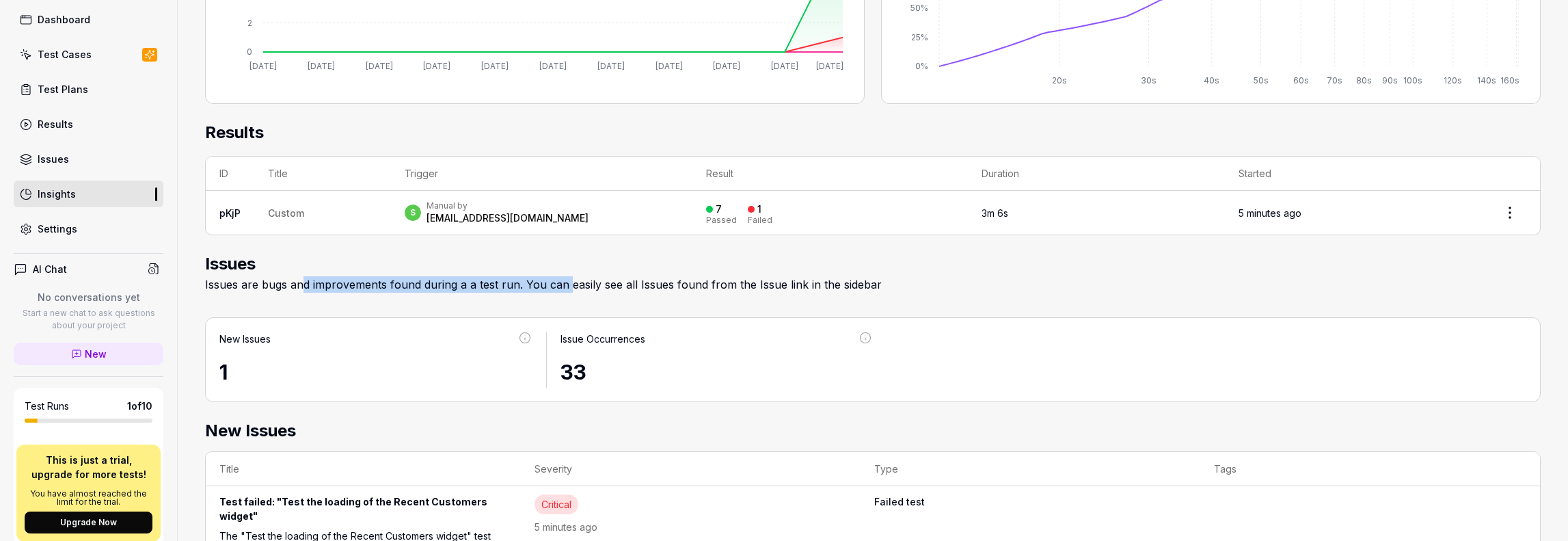
scroll to position [31, 0]
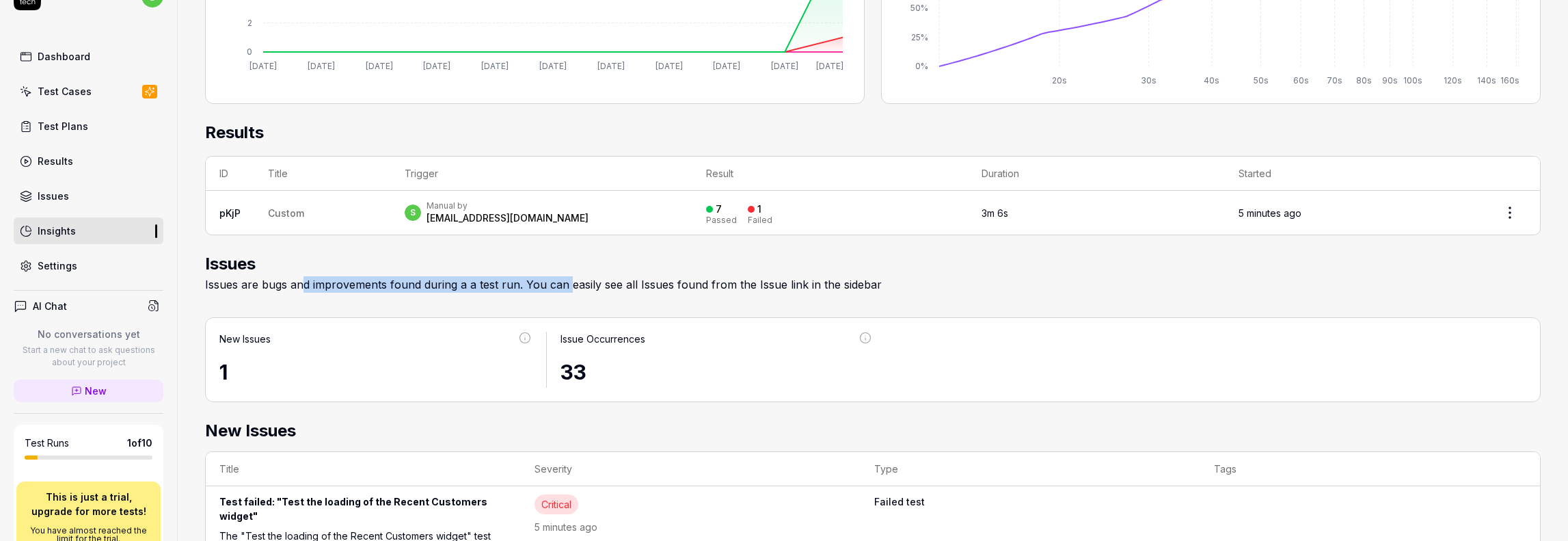
click at [60, 268] on div "Settings" at bounding box center [57, 266] width 40 height 15
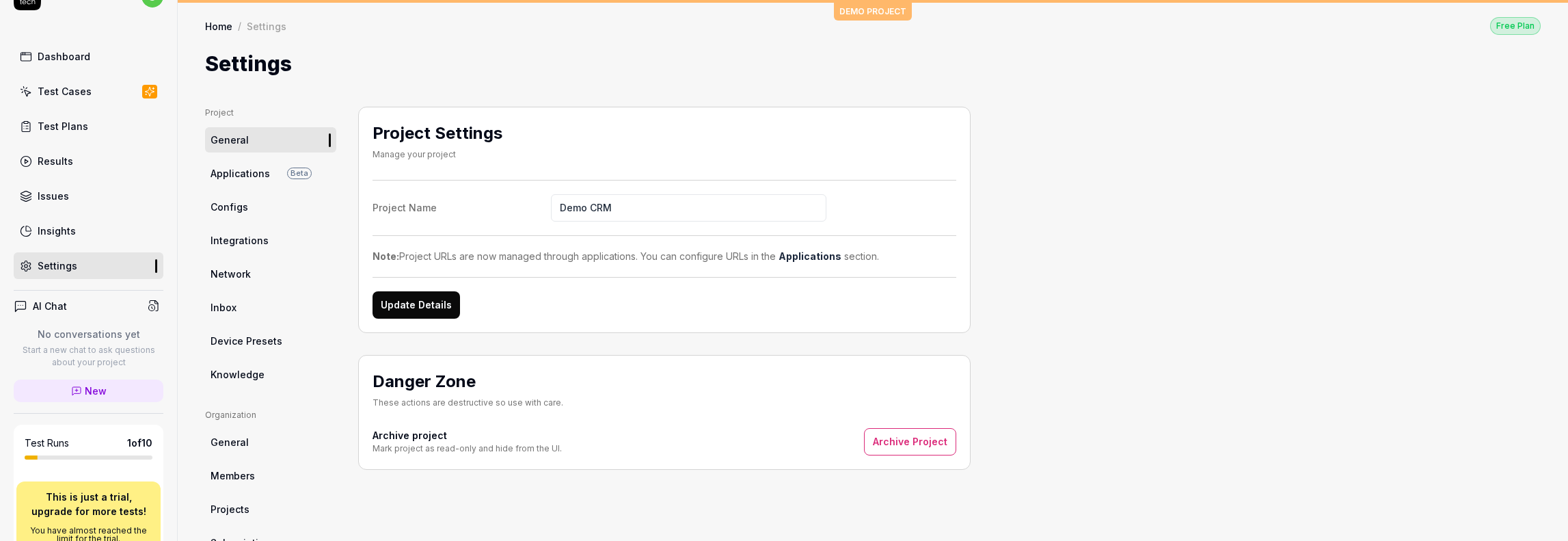
click at [263, 183] on link "Applications Beta" at bounding box center [271, 173] width 131 height 25
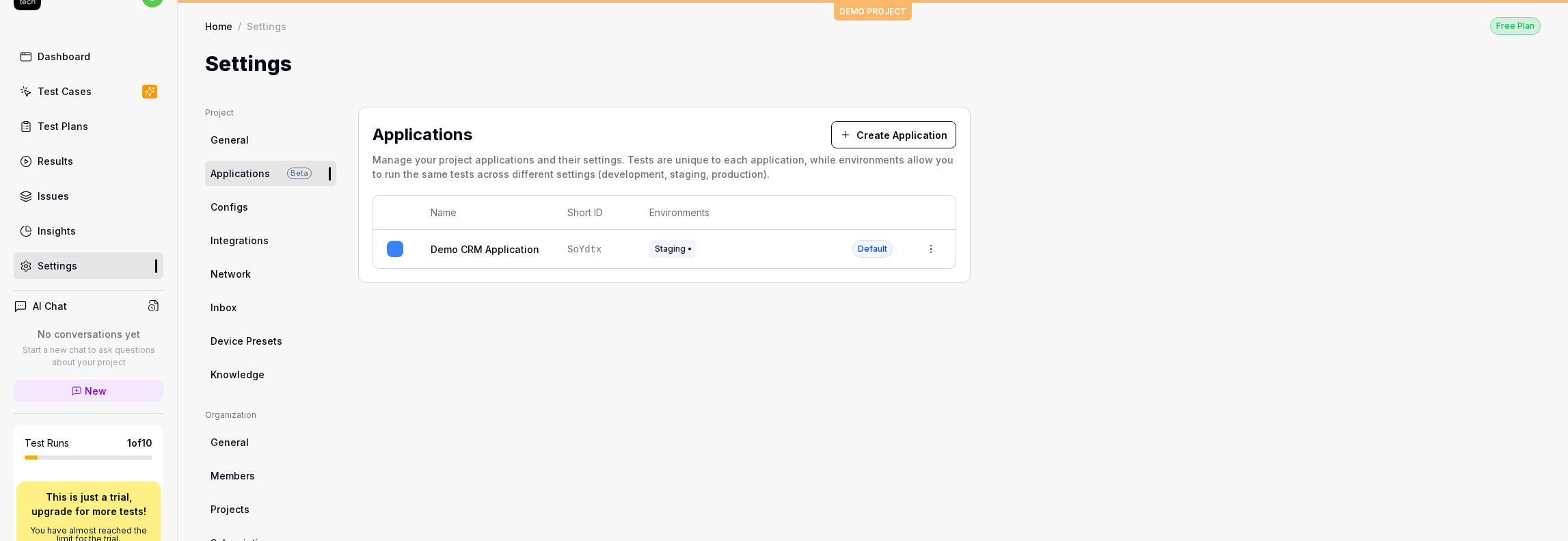
click at [454, 247] on link "Demo CRM Application" at bounding box center [485, 249] width 108 height 15
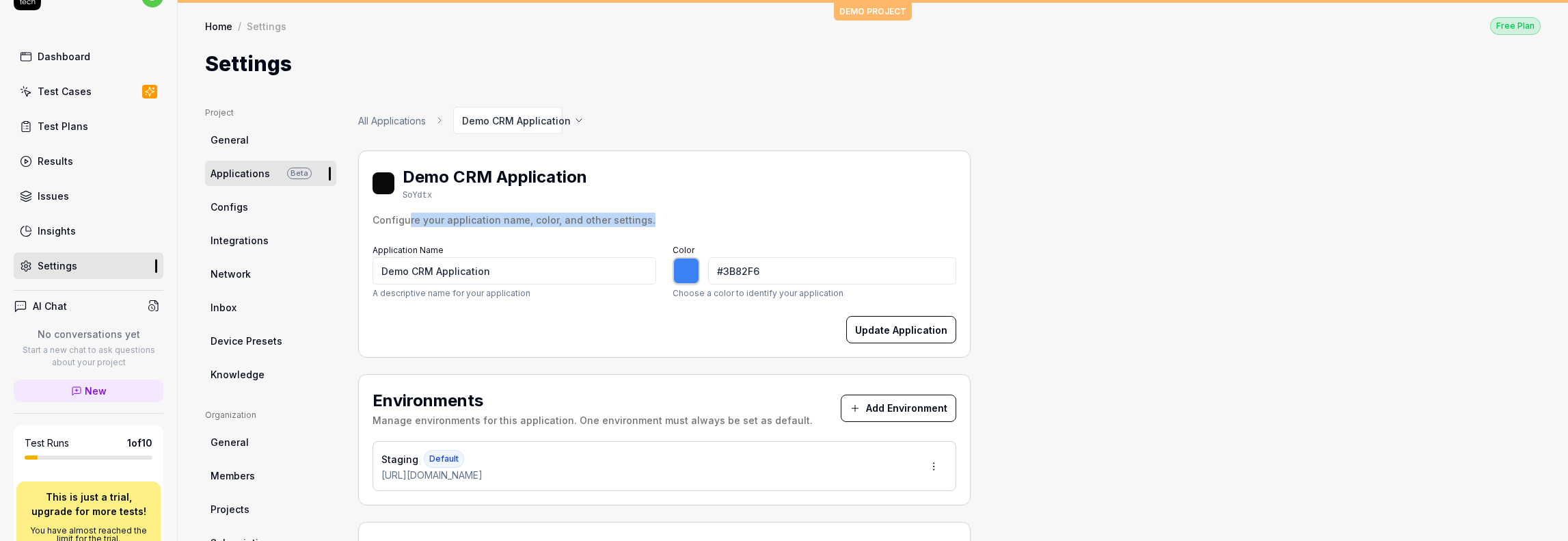
drag, startPoint x: 406, startPoint y: 219, endPoint x: 648, endPoint y: 210, distance: 242.2
click at [648, 210] on div "Demo CRM Application SoYdtx Configure your application name, color, and other s…" at bounding box center [665, 196] width 584 height 62
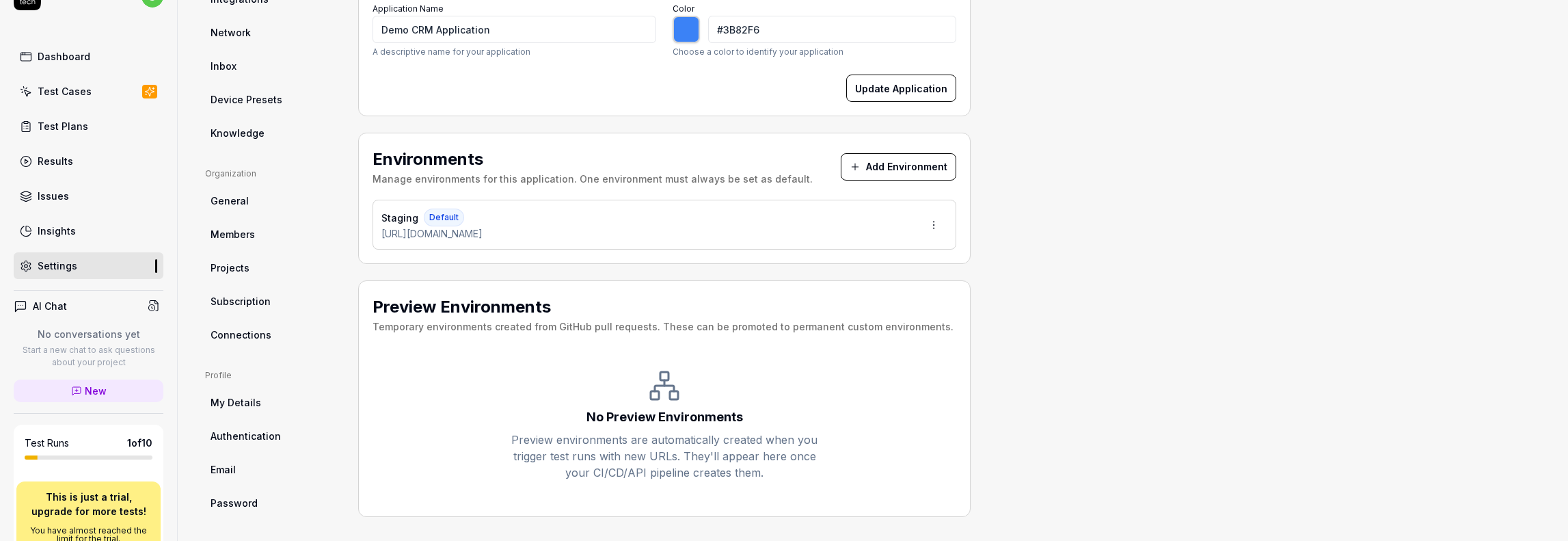
scroll to position [242, 0]
click at [257, 268] on link "Projects" at bounding box center [271, 266] width 131 height 25
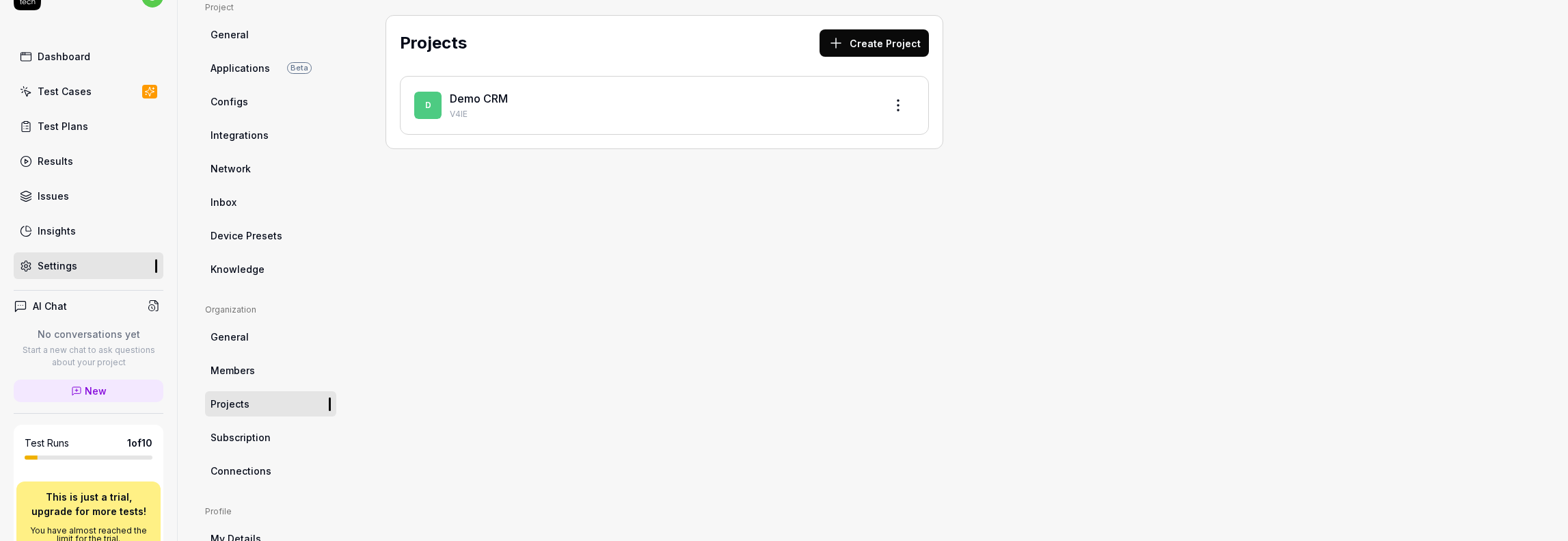
click at [242, 344] on link "General" at bounding box center [271, 336] width 131 height 25
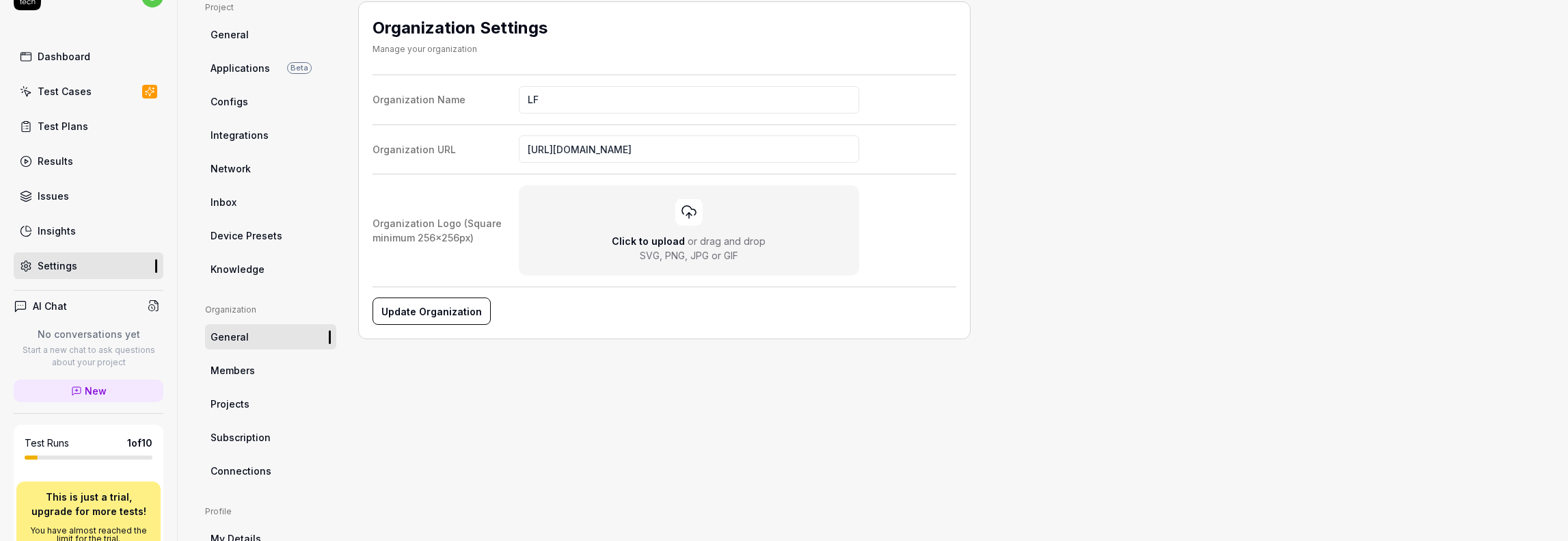
click at [242, 374] on span "Members" at bounding box center [232, 370] width 44 height 15
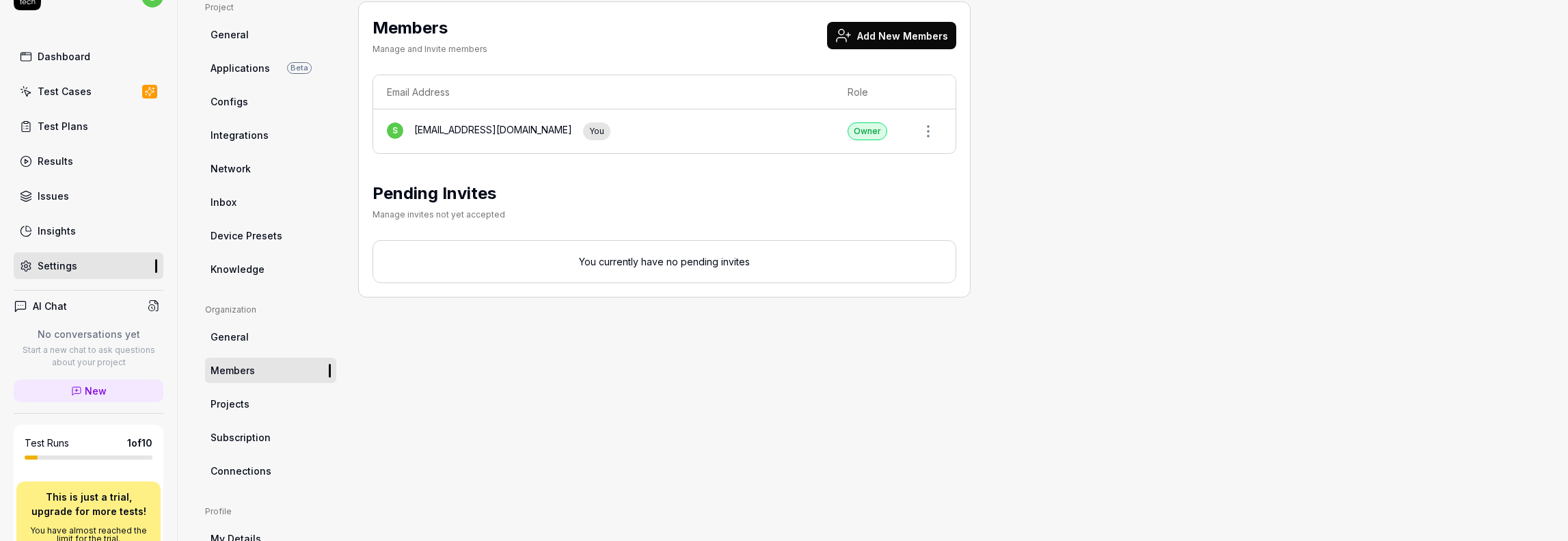
click at [260, 139] on span "Integrations" at bounding box center [239, 135] width 58 height 15
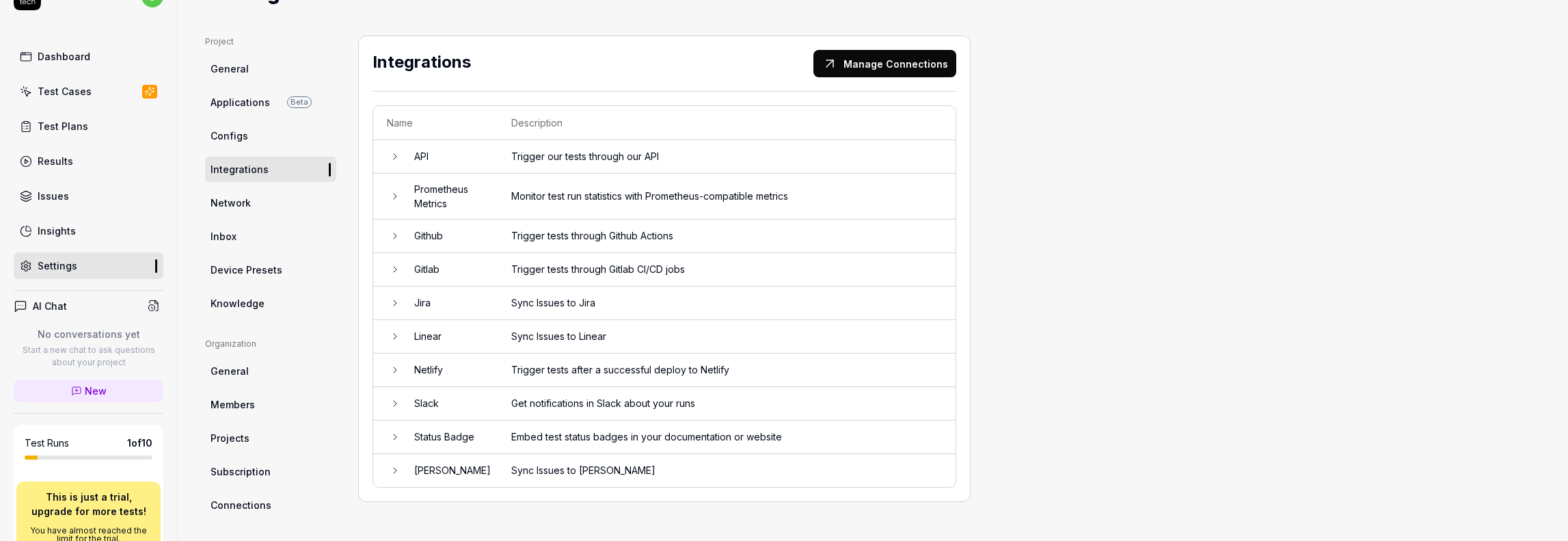
scroll to position [69, 0]
